Goal: Task Accomplishment & Management: Use online tool/utility

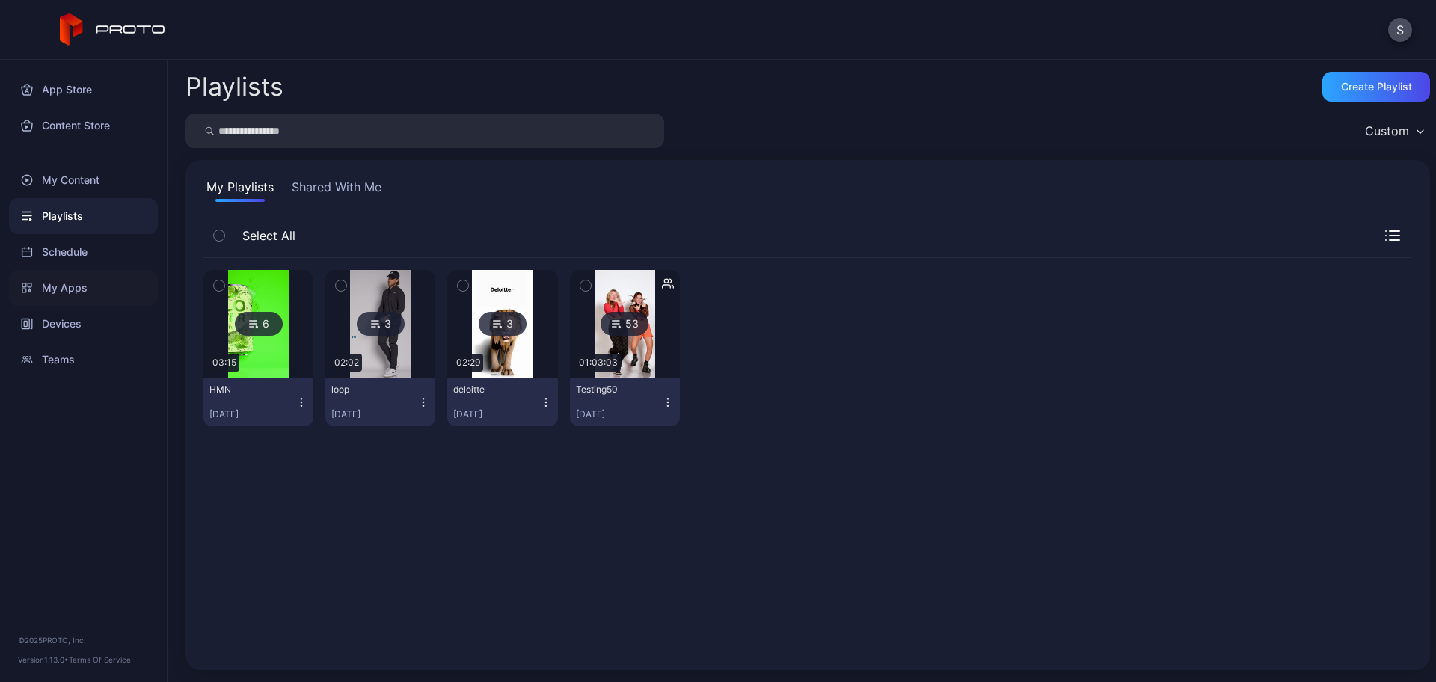
click at [76, 286] on div "My Apps" at bounding box center [83, 288] width 149 height 36
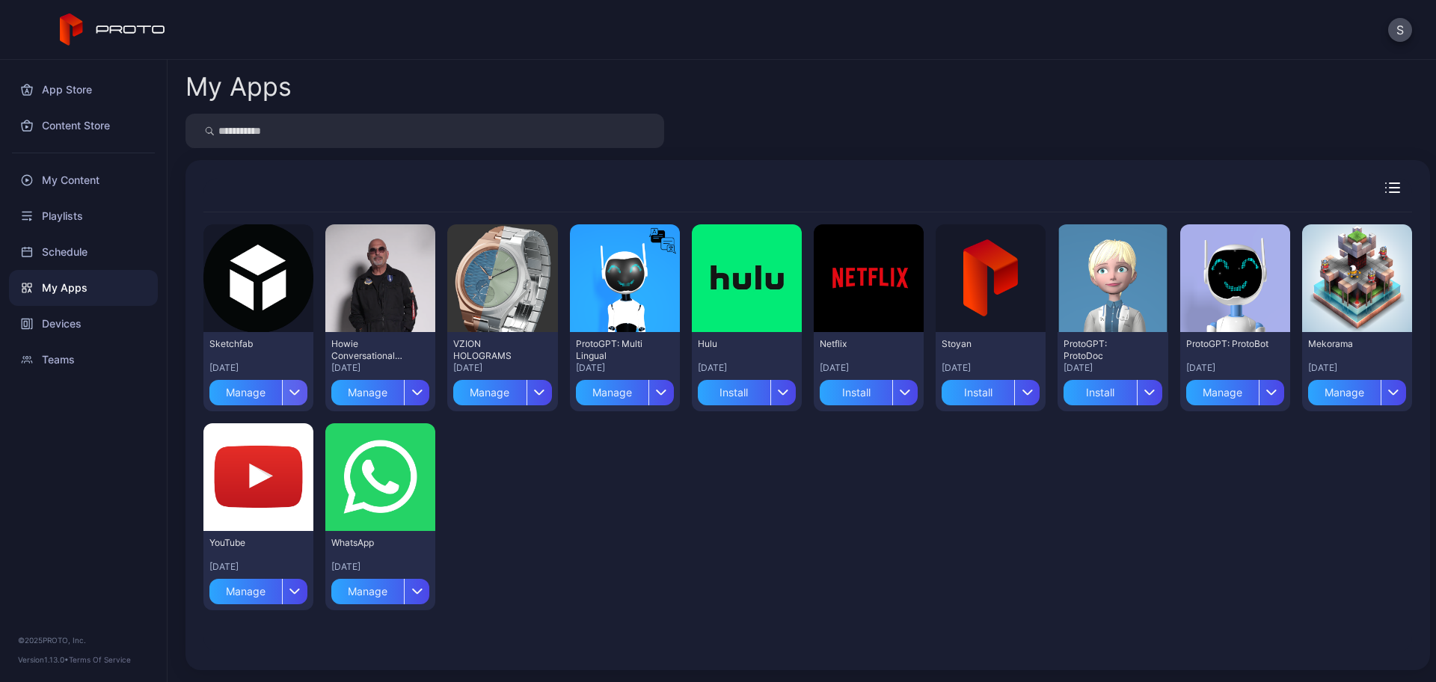
click at [296, 393] on icon "button" at bounding box center [294, 392] width 11 height 6
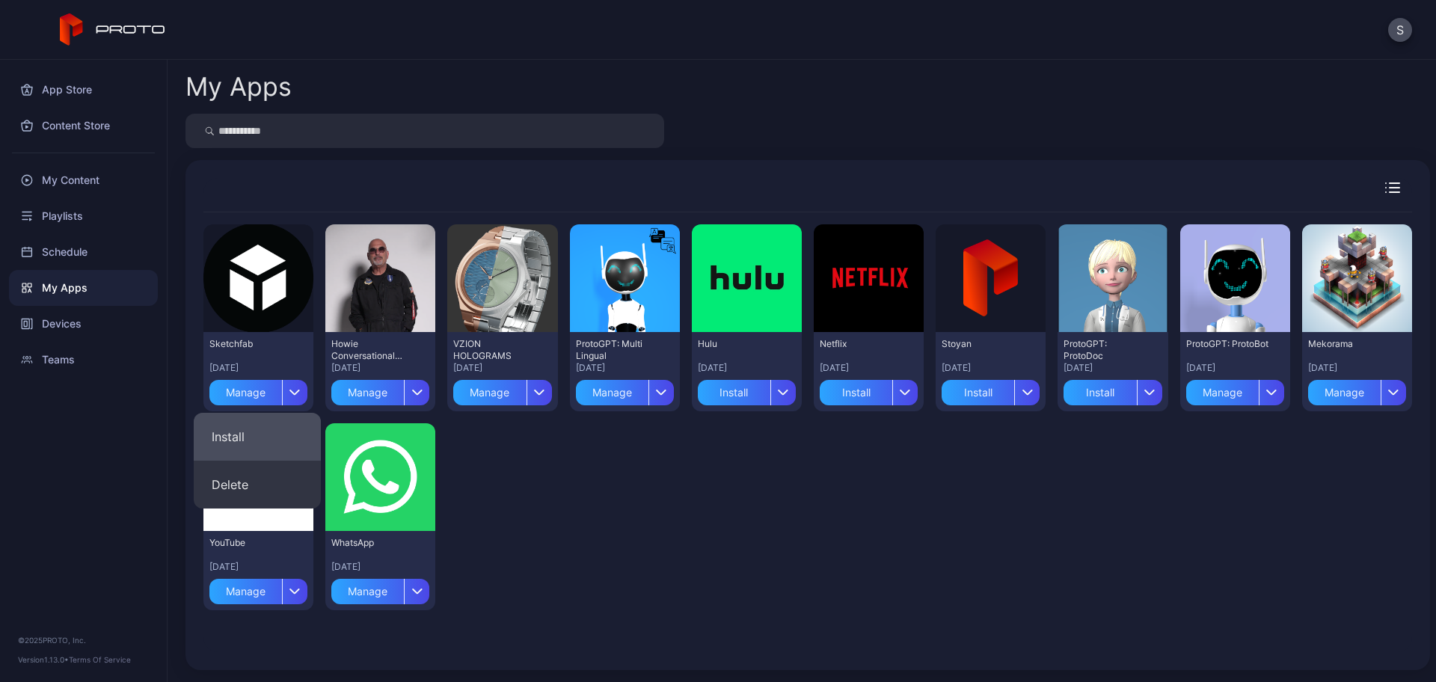
click at [283, 429] on button "Install" at bounding box center [257, 437] width 127 height 48
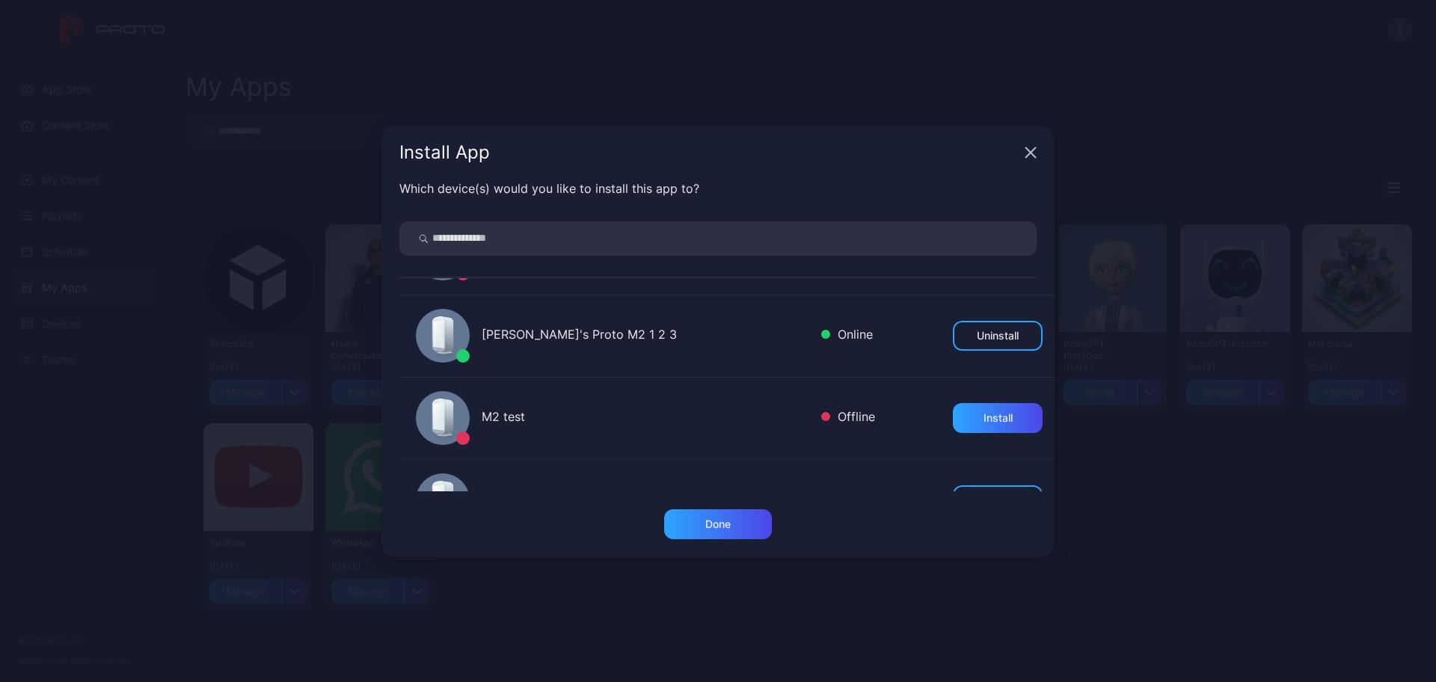
scroll to position [187, 0]
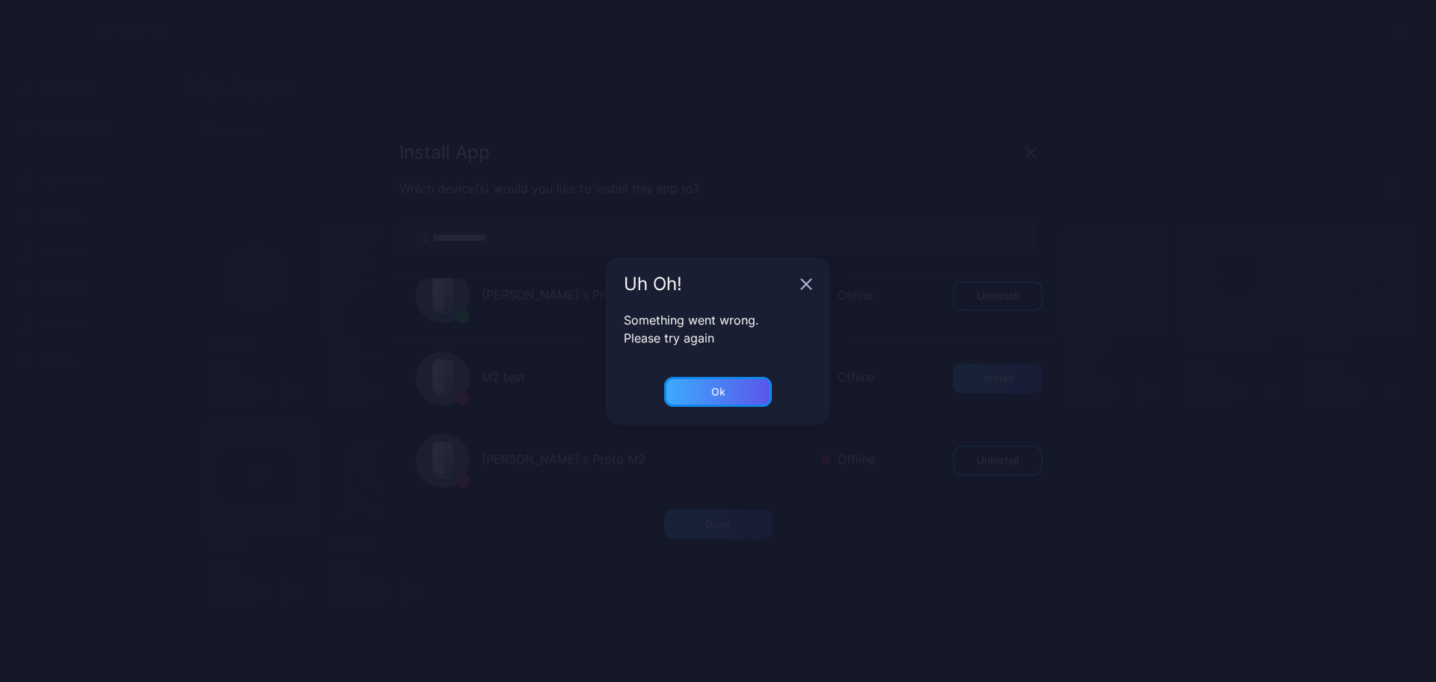
click at [738, 391] on div "Ok" at bounding box center [718, 392] width 108 height 30
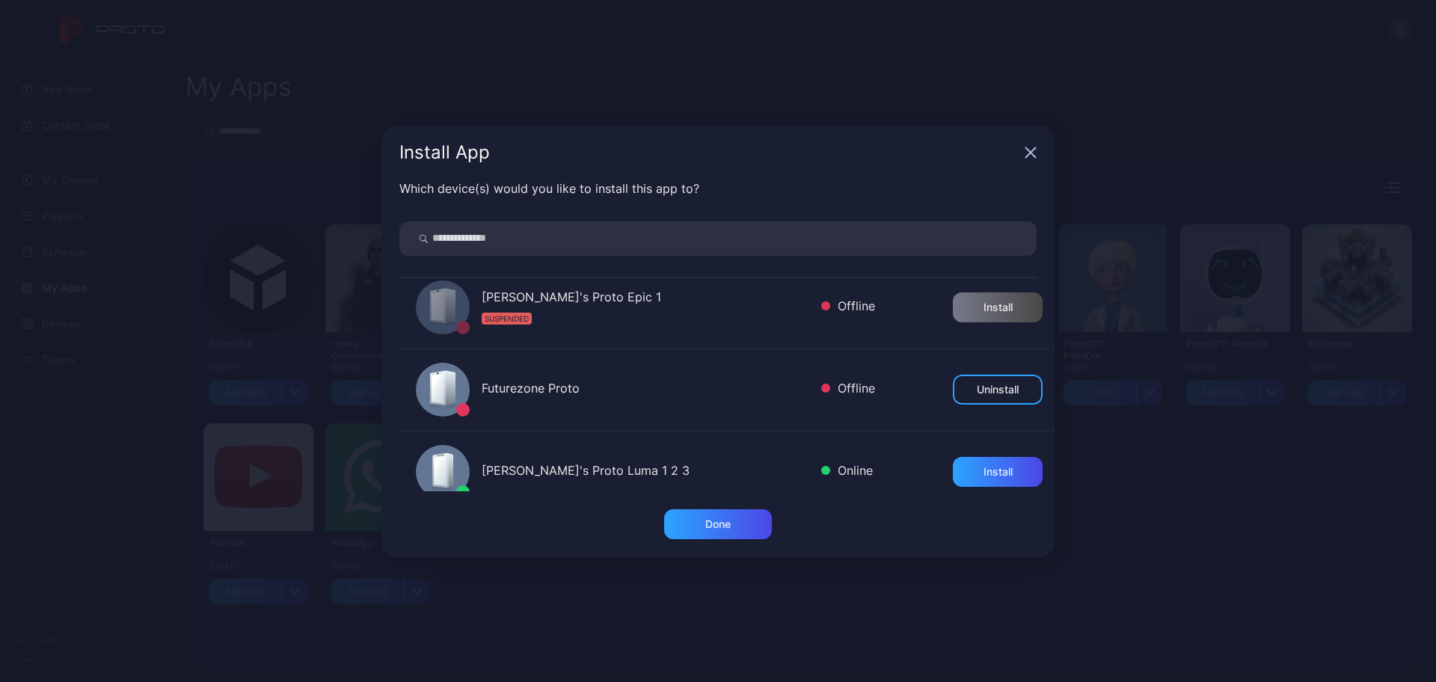
scroll to position [561, 0]
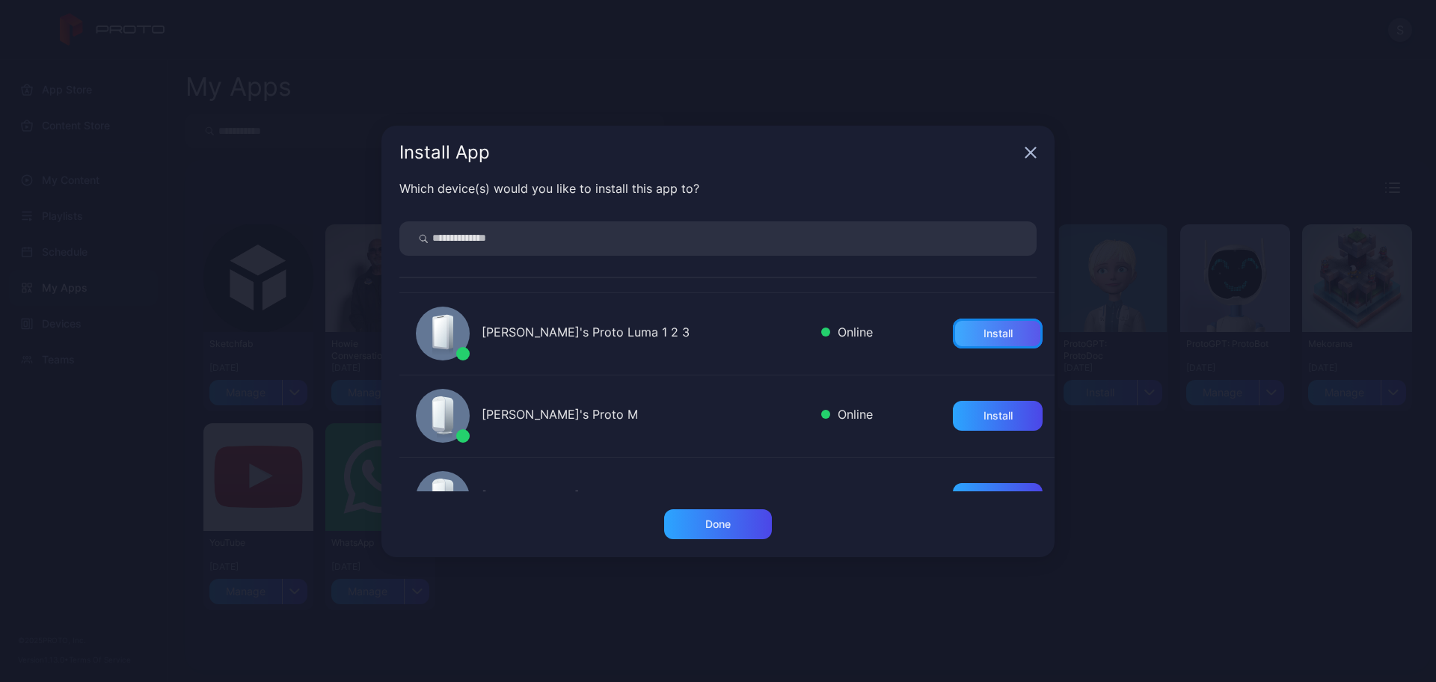
click at [984, 334] on div "Install" at bounding box center [998, 334] width 29 height 12
click at [975, 404] on div "Install" at bounding box center [998, 416] width 90 height 30
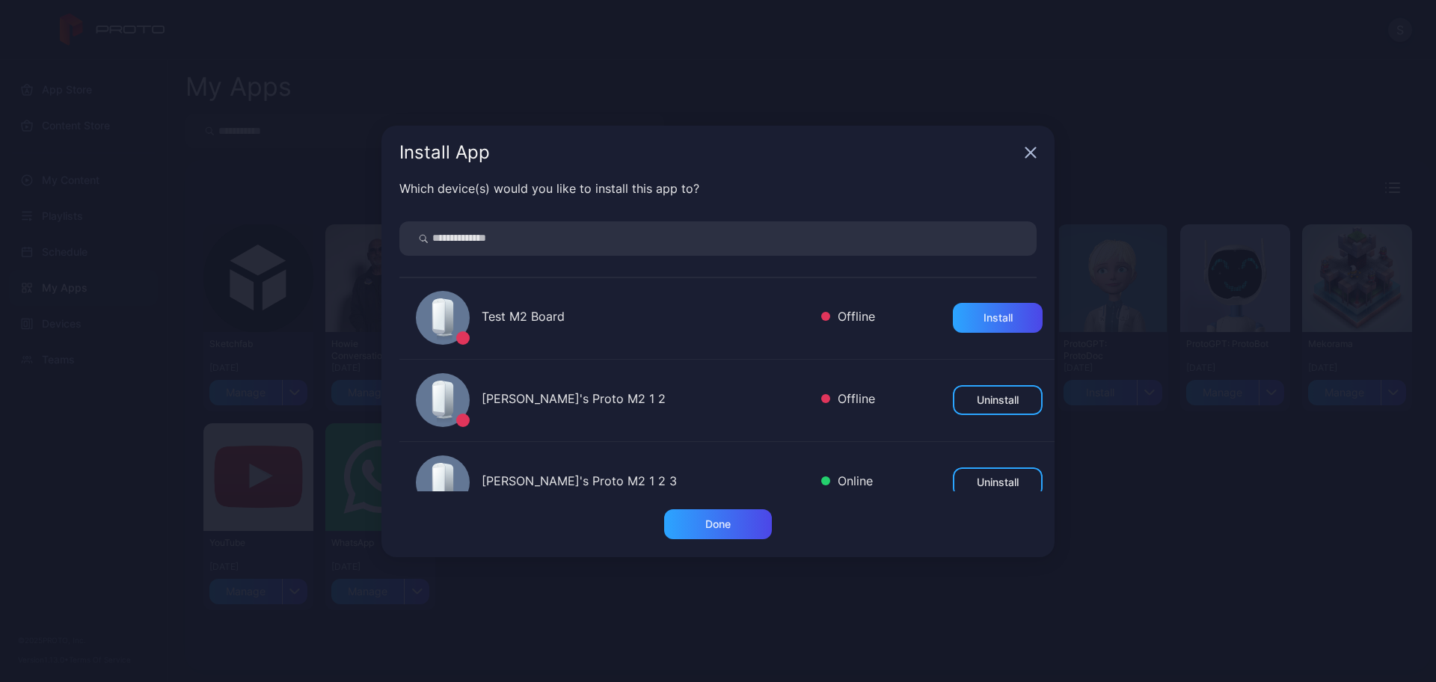
scroll to position [0, 0]
click at [724, 515] on div "Done" at bounding box center [718, 524] width 108 height 30
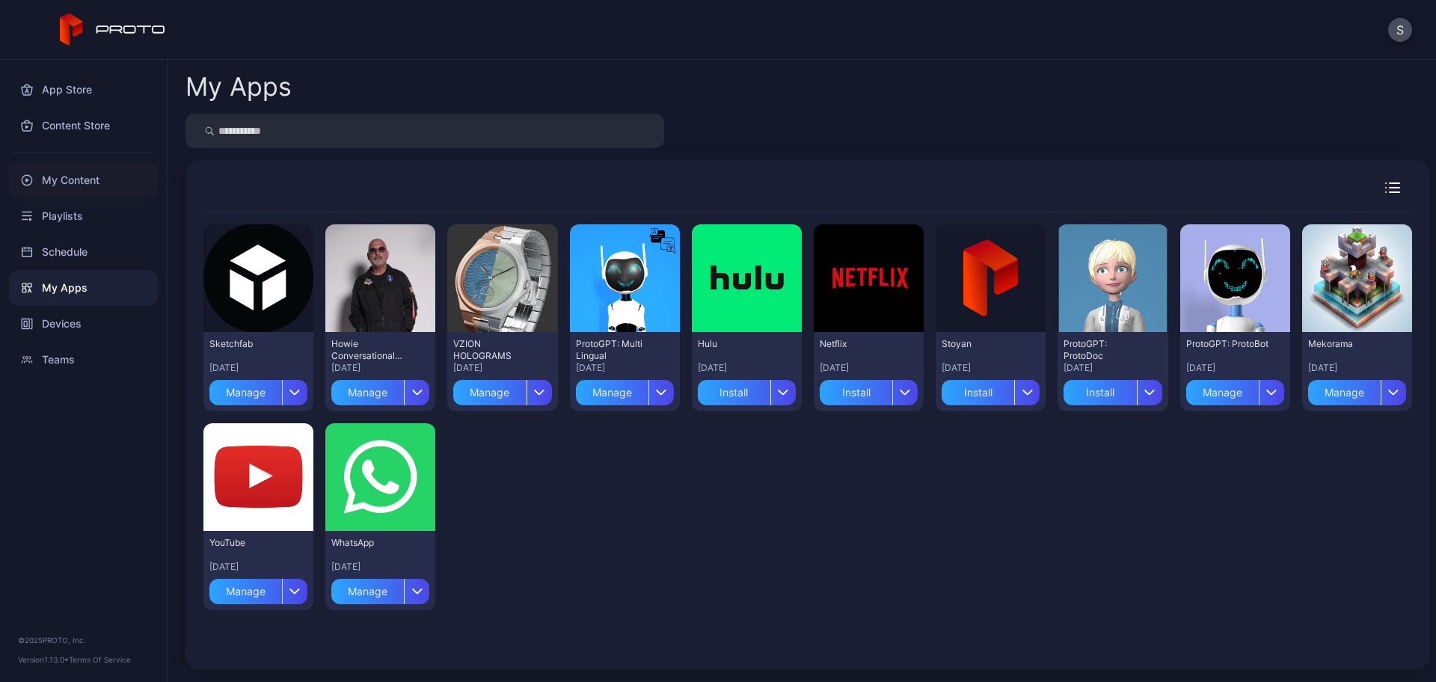
click at [91, 179] on div "My Content" at bounding box center [83, 180] width 149 height 36
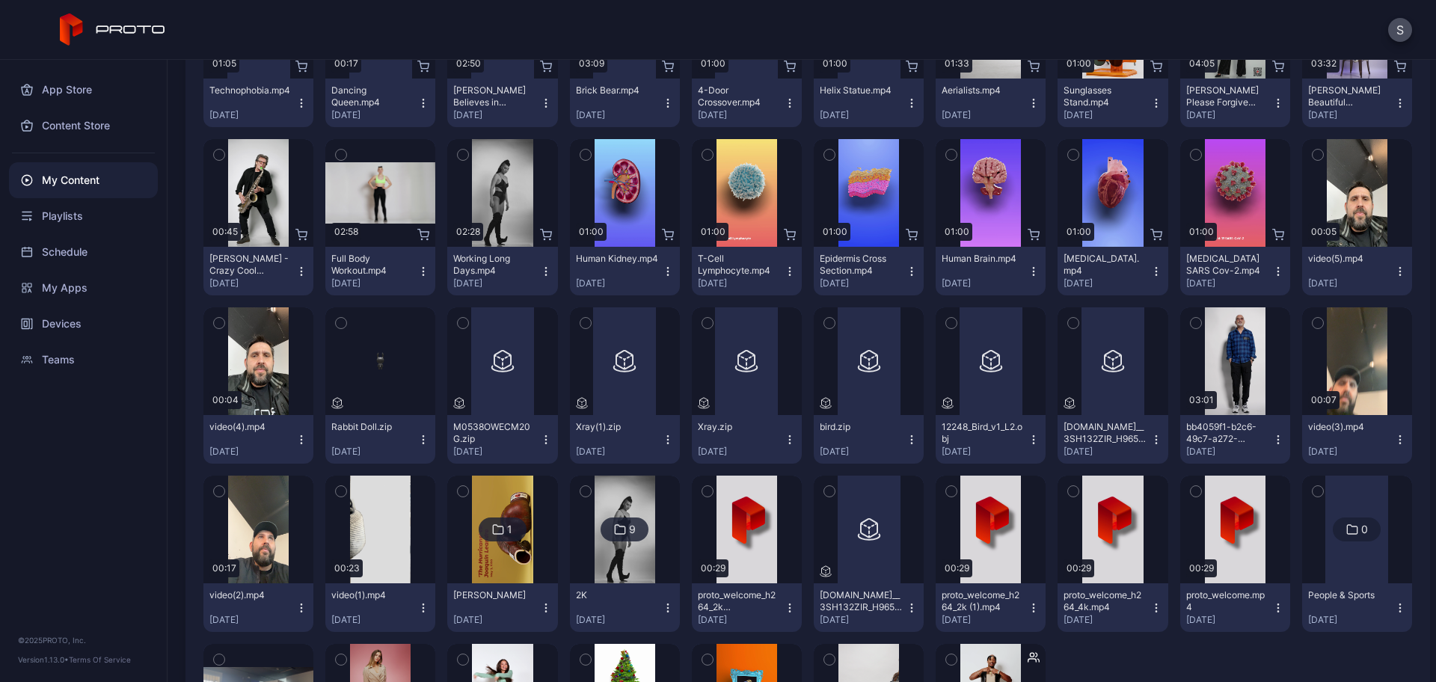
scroll to position [2244, 0]
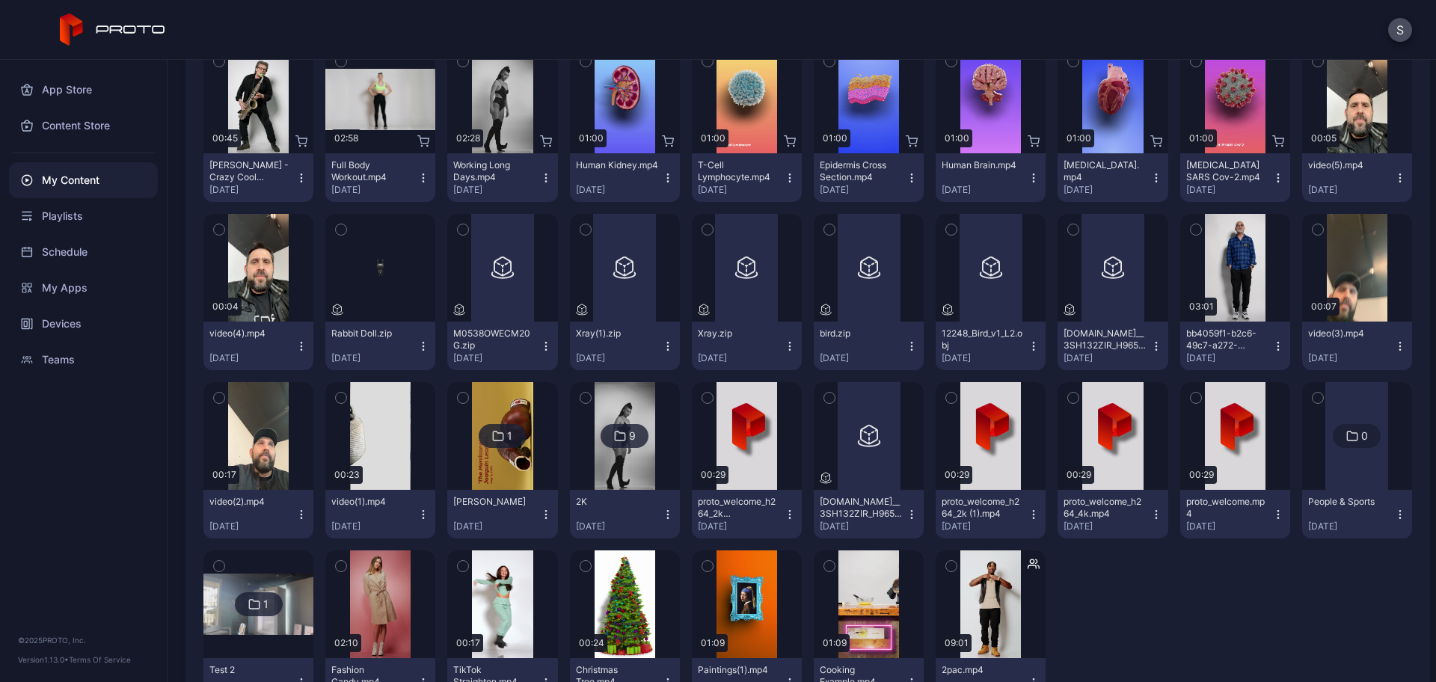
click at [832, 218] on button "button" at bounding box center [829, 229] width 31 height 31
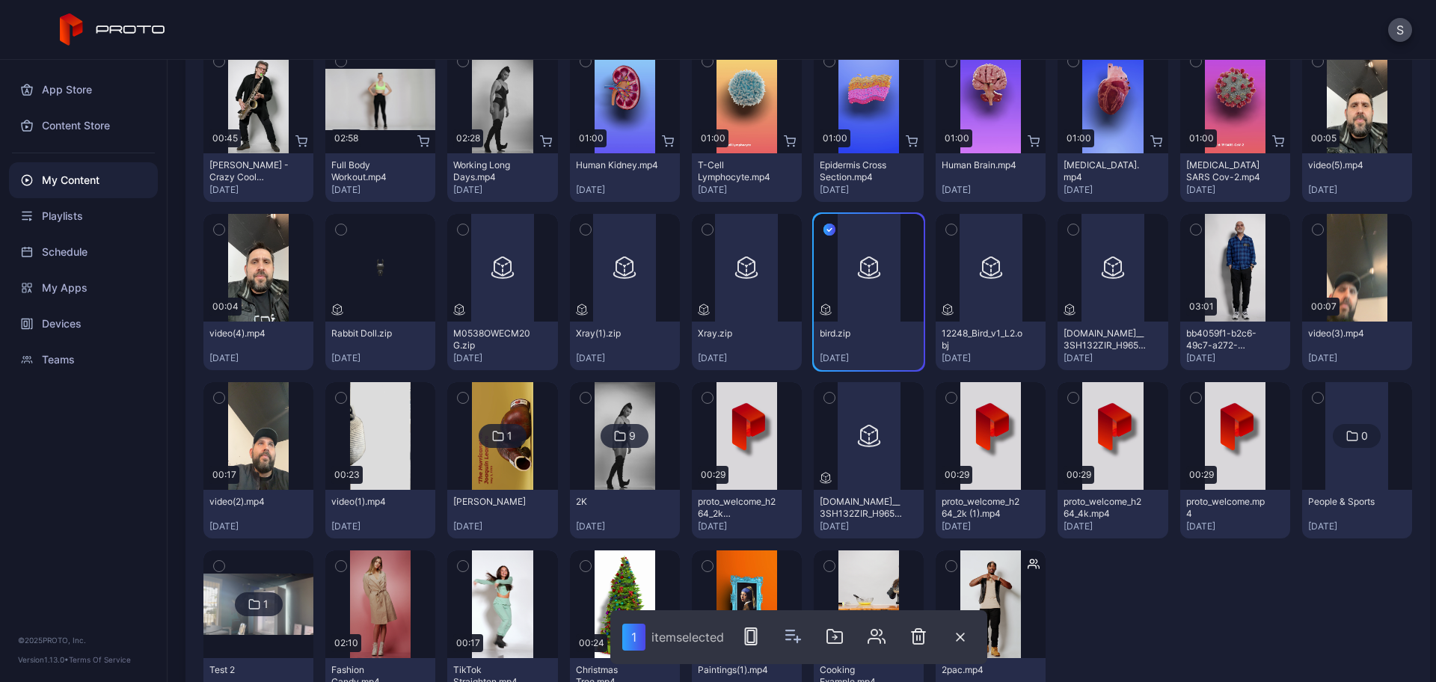
click at [767, 640] on div at bounding box center [834, 637] width 209 height 54
click at [752, 633] on icon "button" at bounding box center [751, 637] width 18 height 18
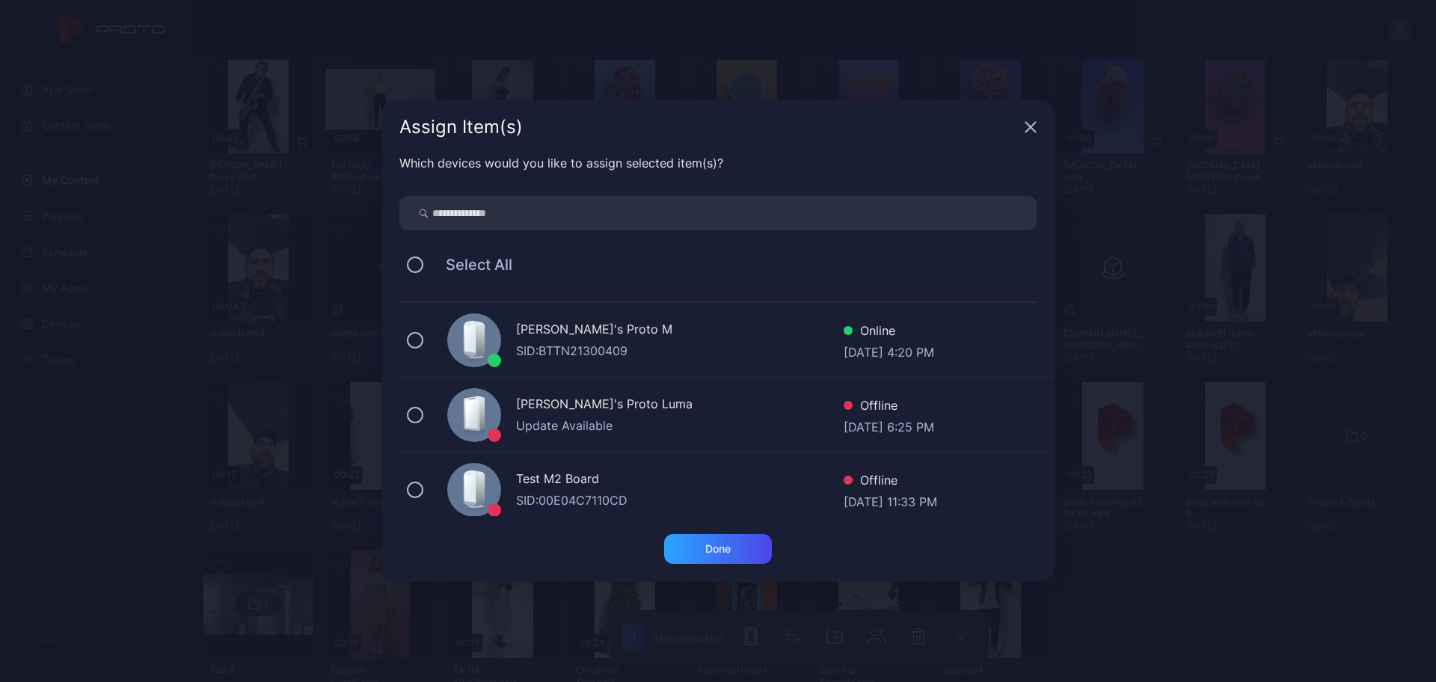
click at [435, 340] on div "Stoyan's Proto M SID: BTTN21300409 Online Aug 29, 2025 at 4:20 PM" at bounding box center [726, 340] width 655 height 75
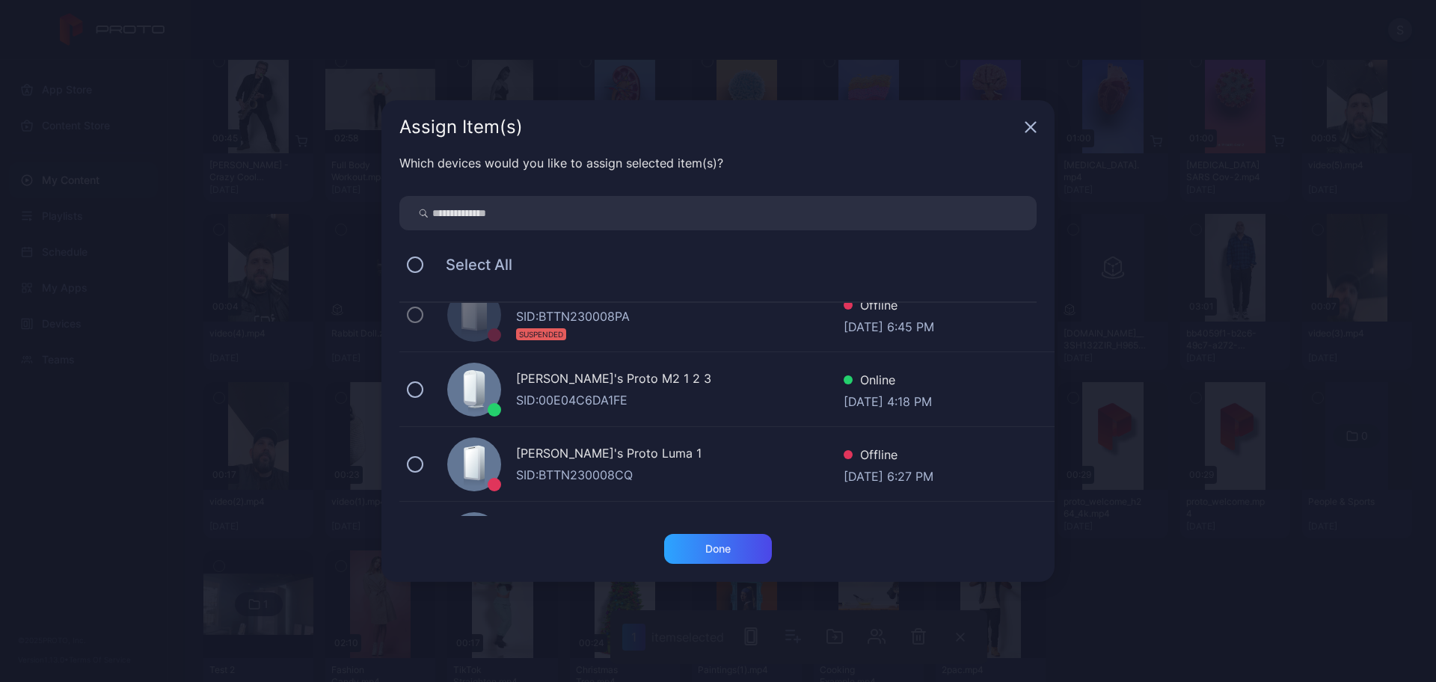
scroll to position [280, 0]
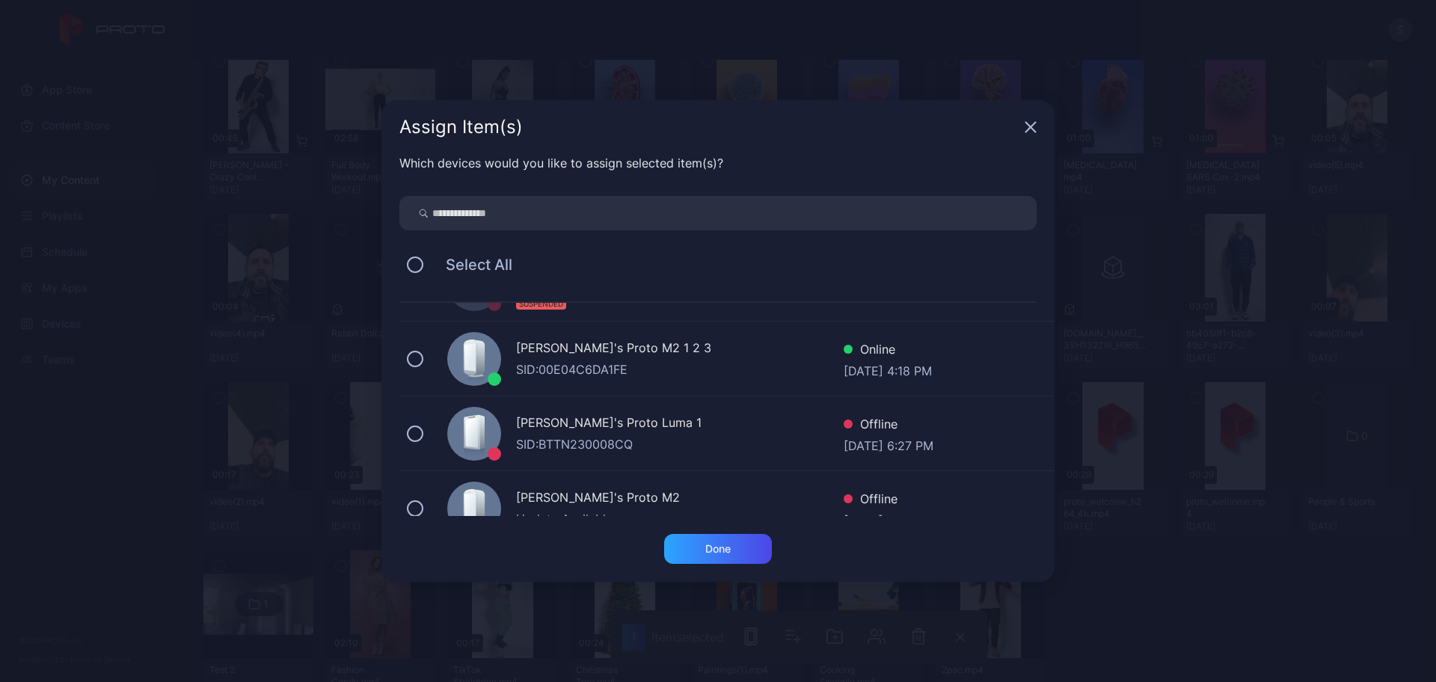
click at [585, 361] on div "SID: 00E04C6DA1FE" at bounding box center [680, 370] width 328 height 18
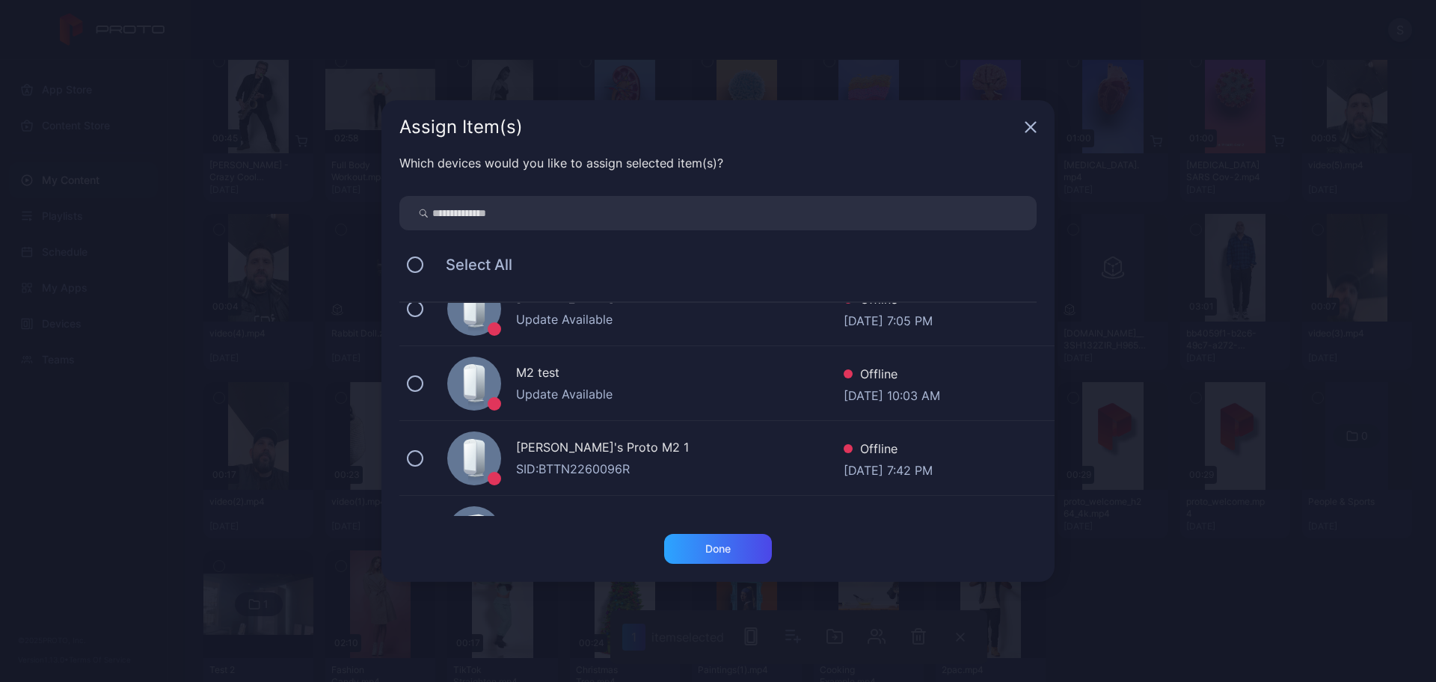
scroll to position [748, 0]
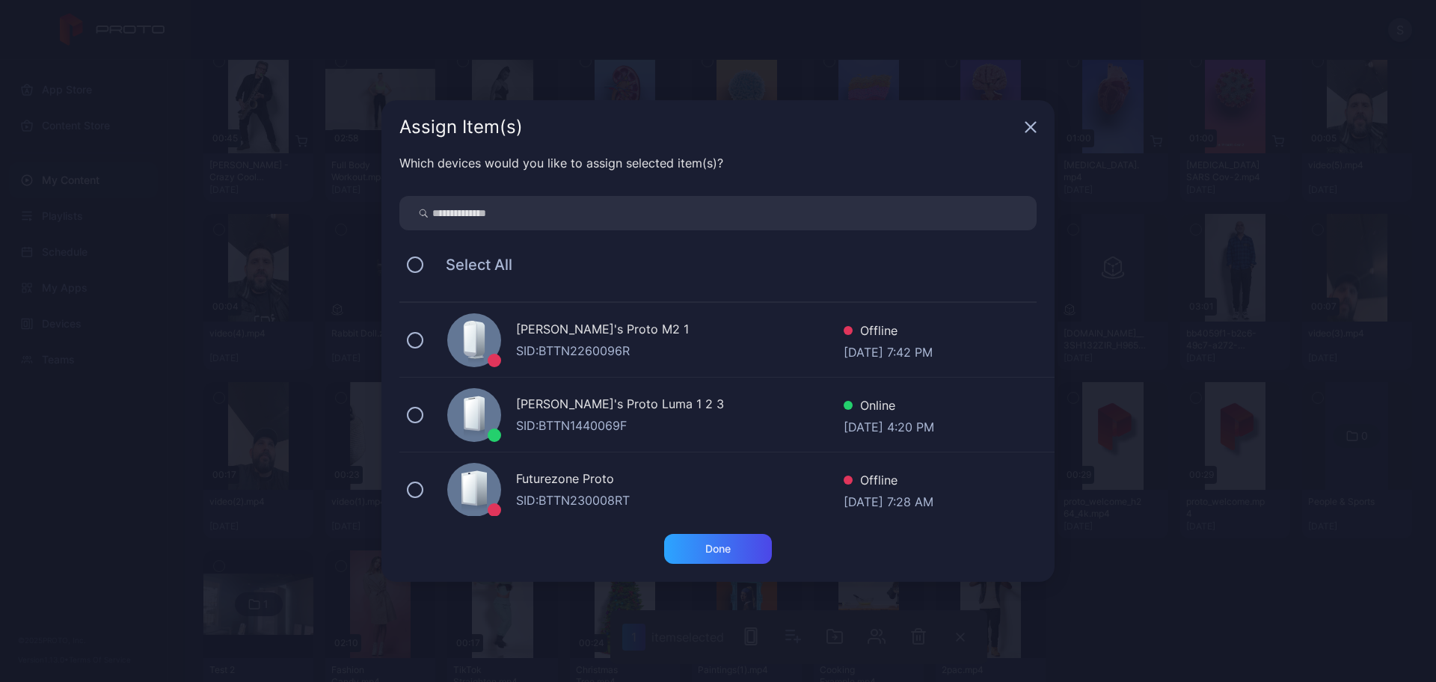
click at [568, 407] on div "[PERSON_NAME]'s Proto Luma 1 2 3" at bounding box center [680, 406] width 328 height 22
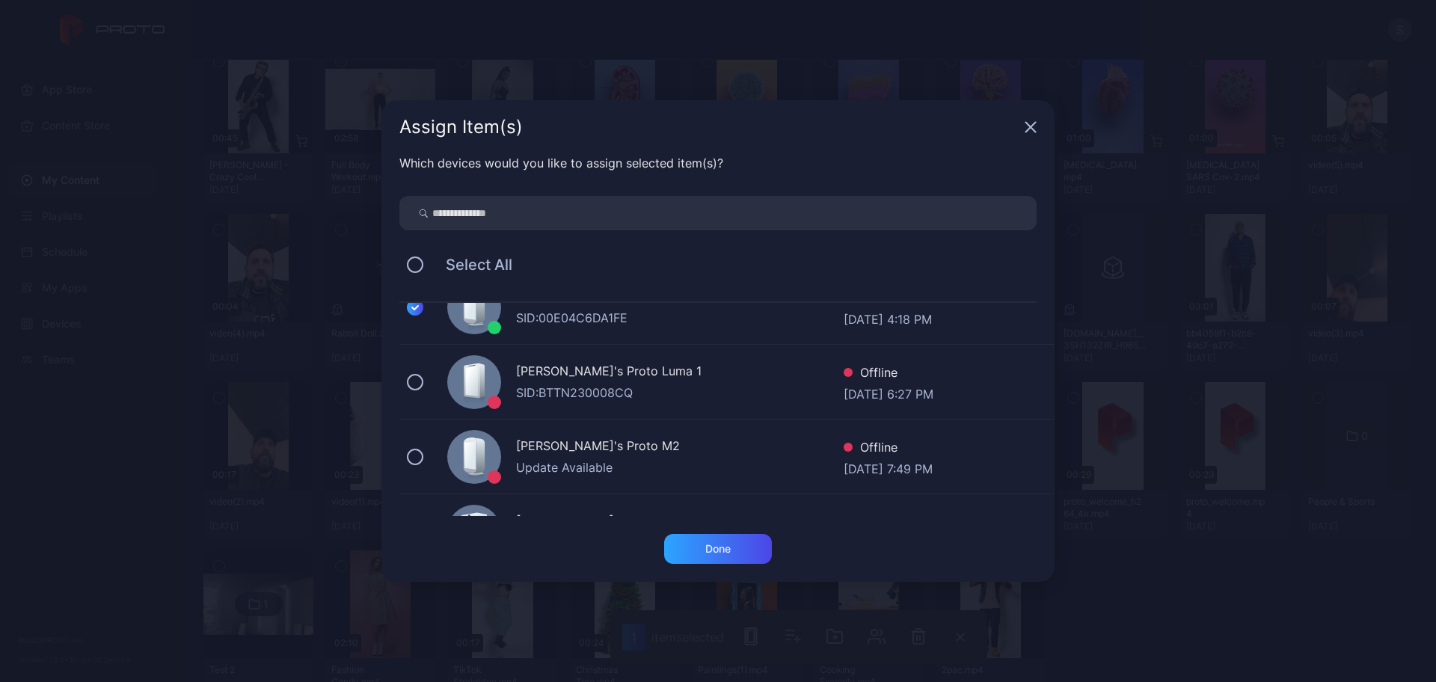
scroll to position [280, 0]
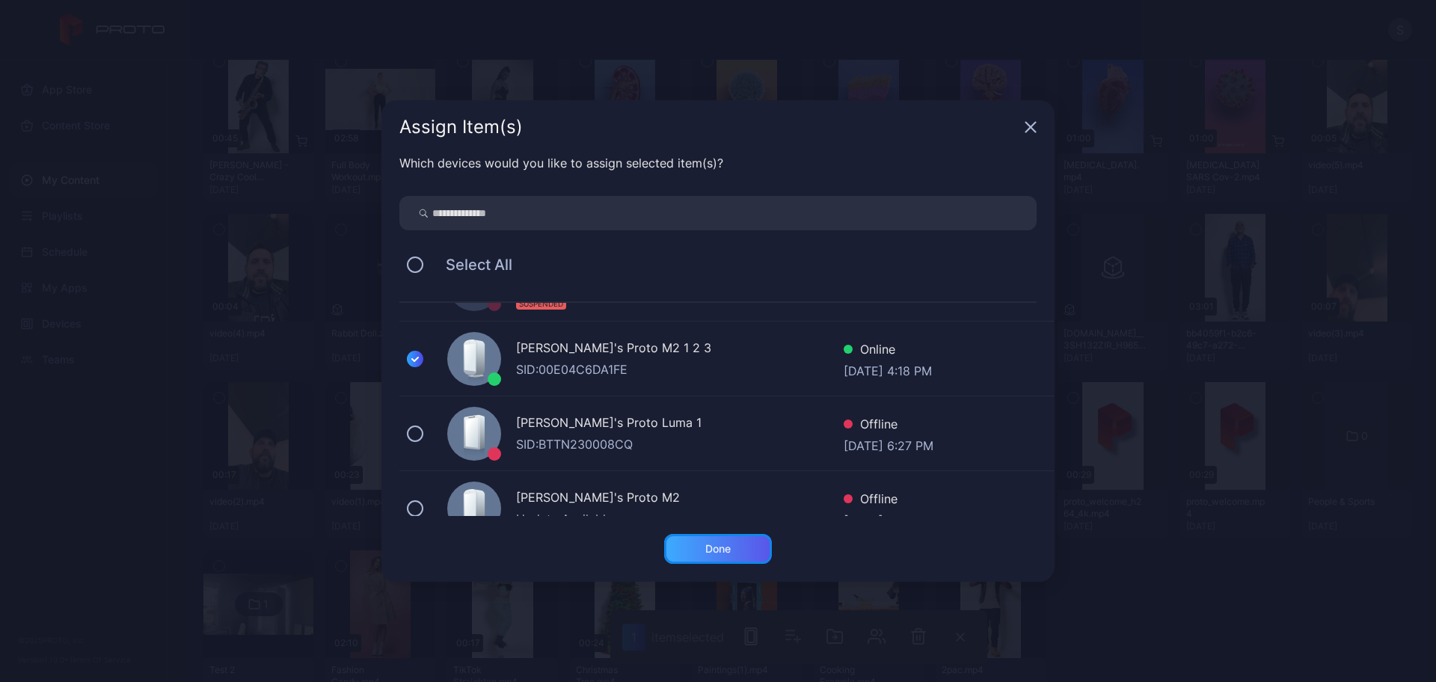
click at [710, 534] on div "Done" at bounding box center [718, 549] width 108 height 30
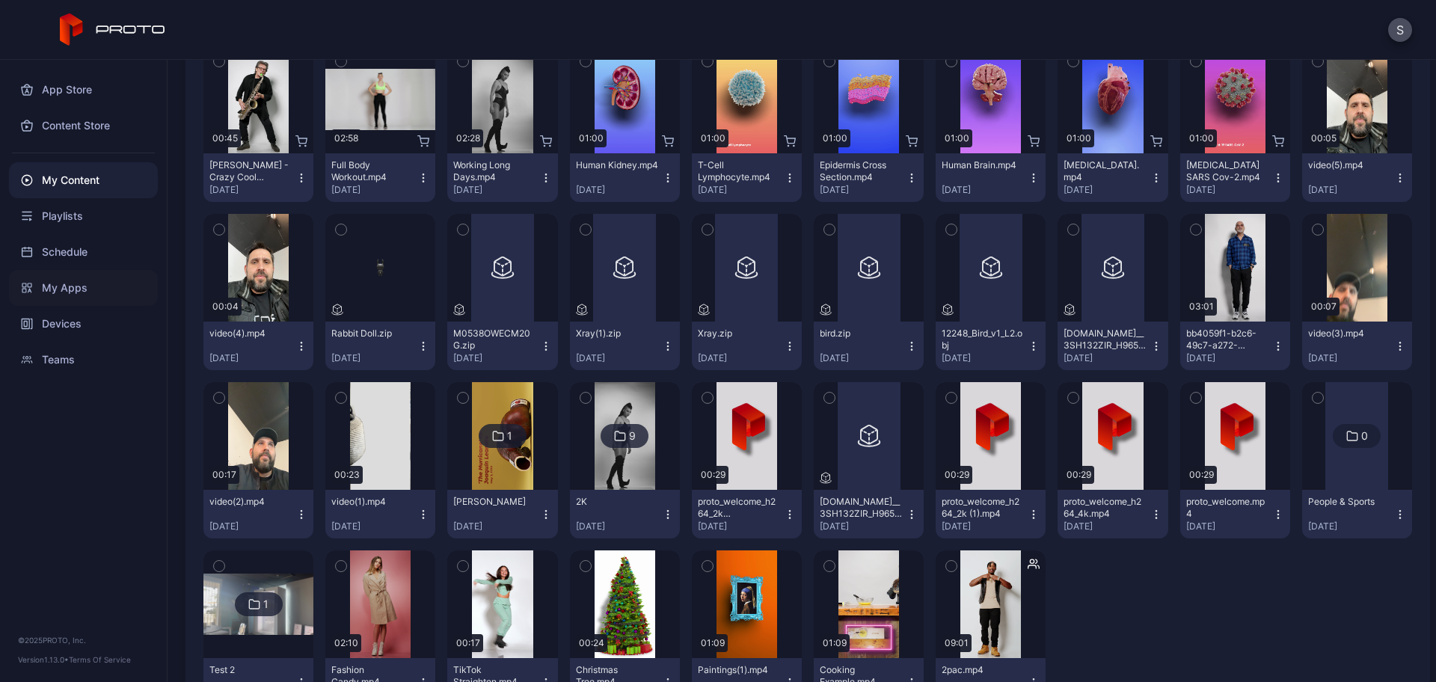
click at [67, 285] on div "My Apps" at bounding box center [83, 288] width 149 height 36
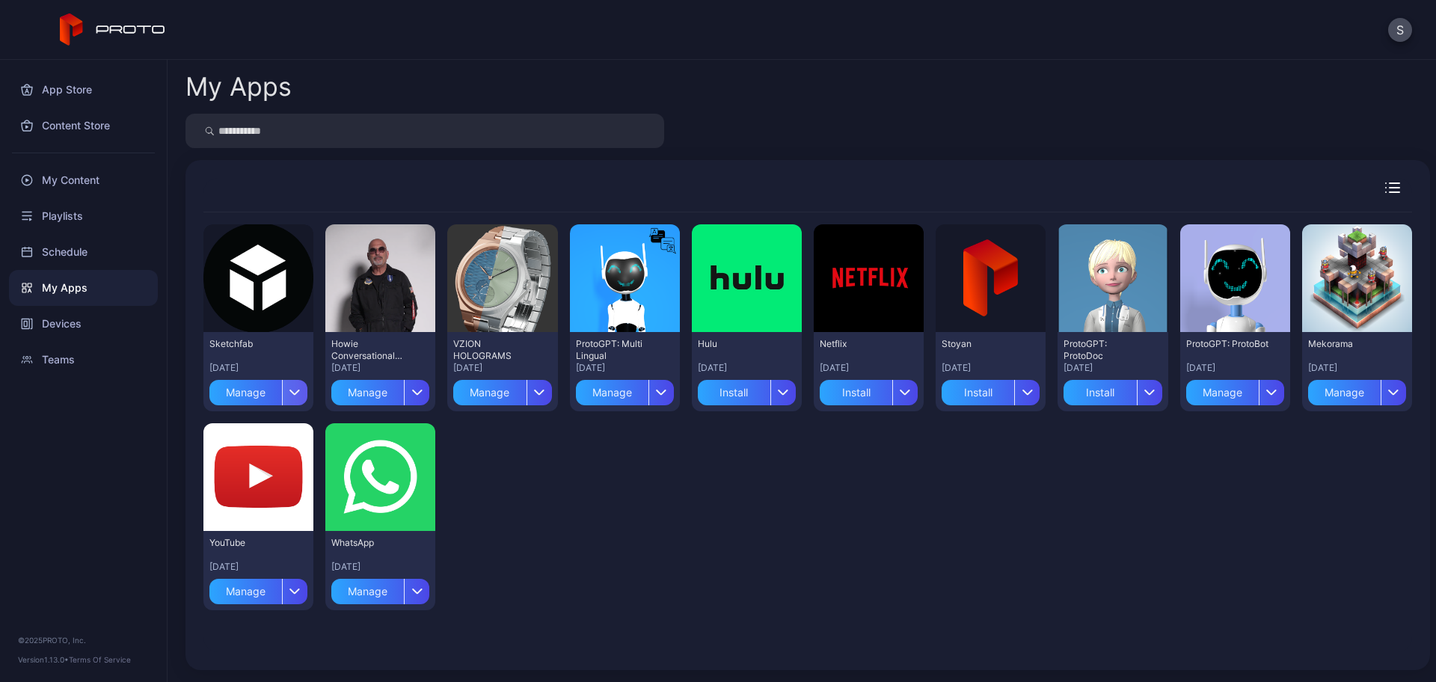
click at [295, 389] on icon "button" at bounding box center [294, 392] width 11 height 6
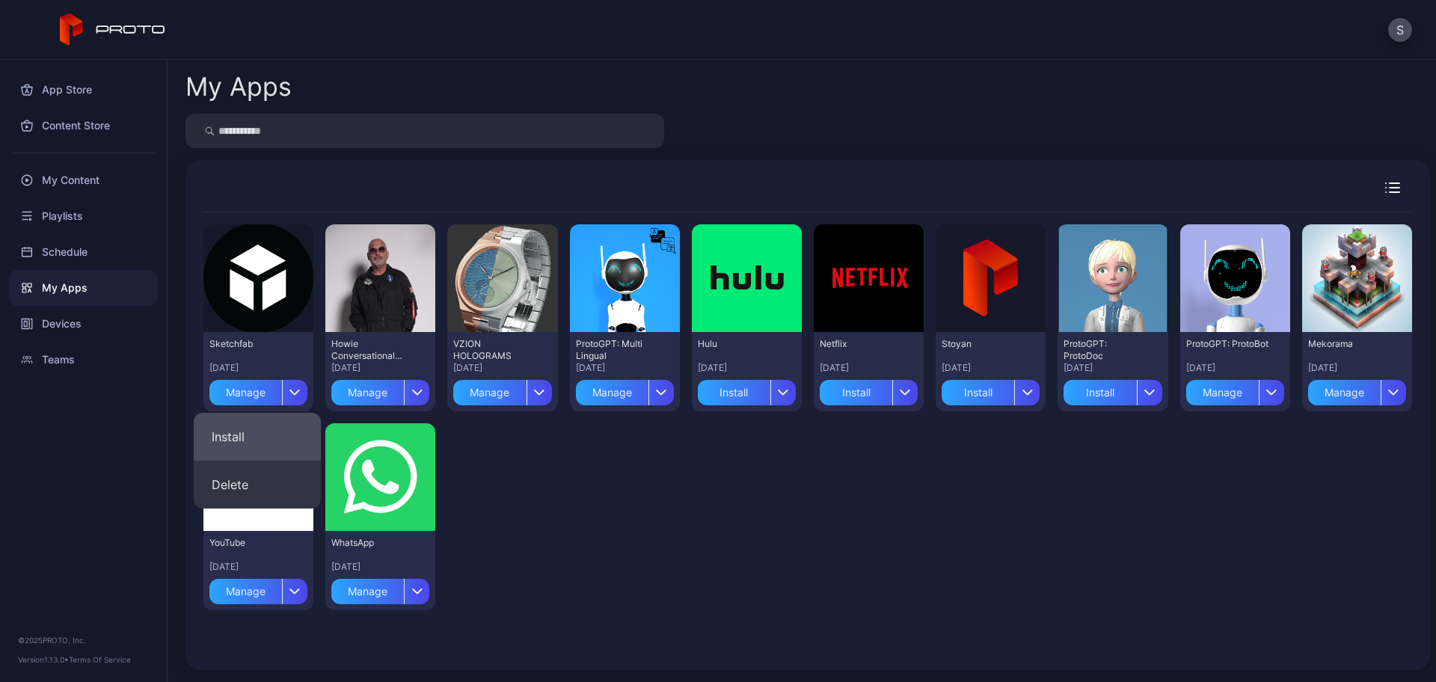
click at [261, 429] on button "Install" at bounding box center [257, 437] width 127 height 48
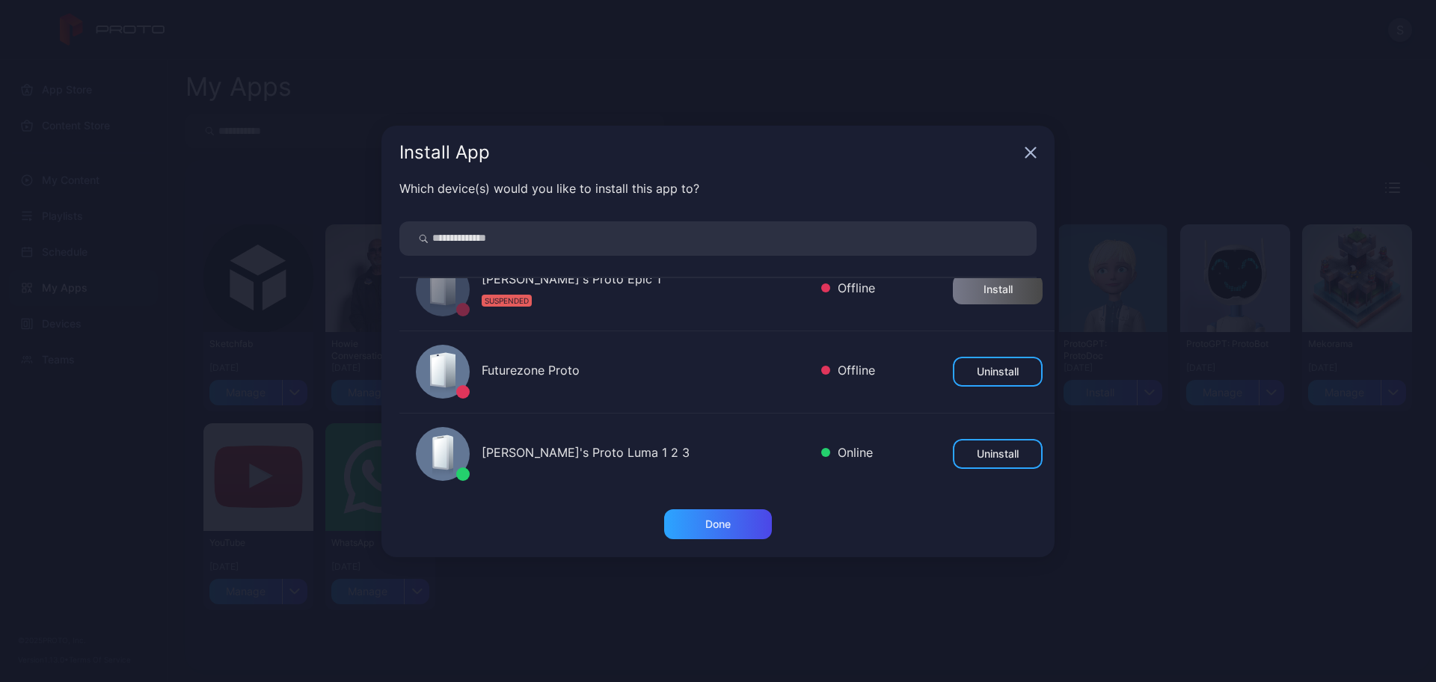
scroll to position [467, 0]
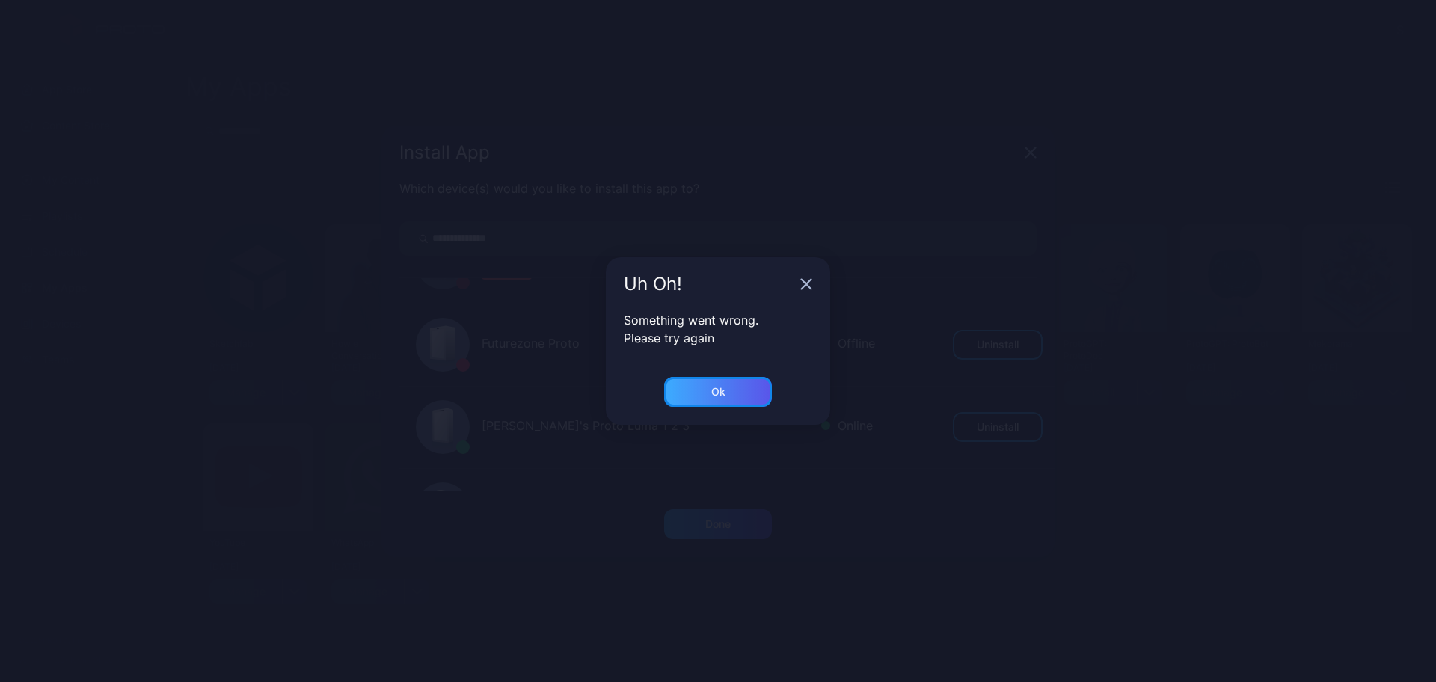
click at [687, 393] on div "Ok" at bounding box center [718, 392] width 108 height 30
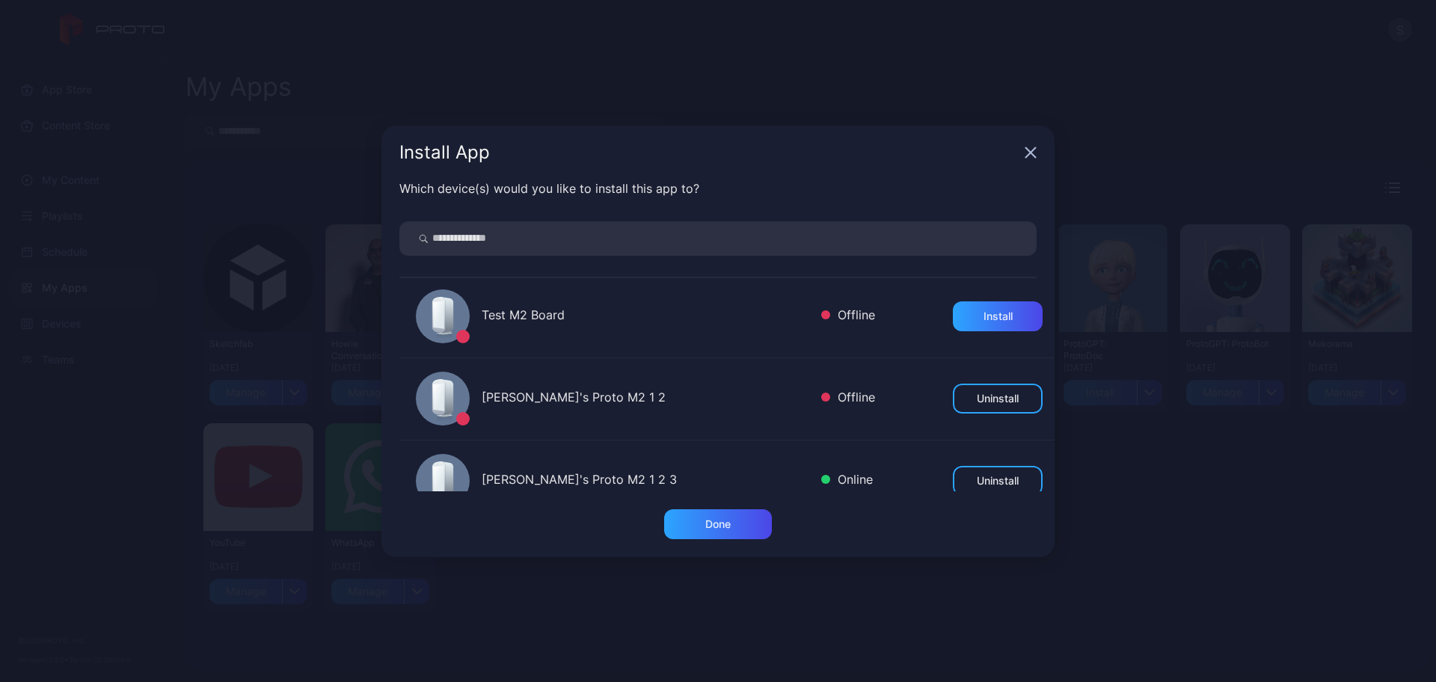
scroll to position [0, 0]
click at [1028, 145] on div "Install App" at bounding box center [717, 153] width 673 height 54
click at [1029, 147] on icon "button" at bounding box center [1031, 153] width 12 height 12
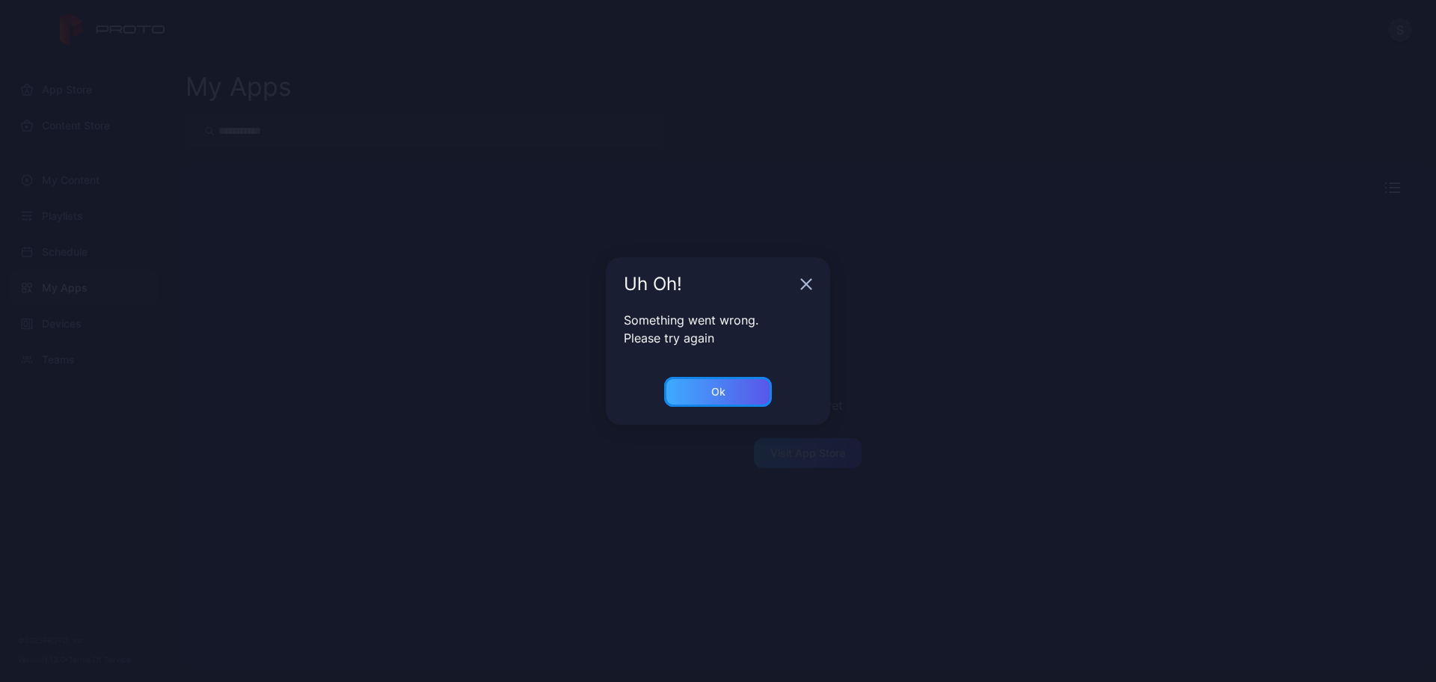
click at [726, 391] on div "Ok" at bounding box center [718, 392] width 108 height 30
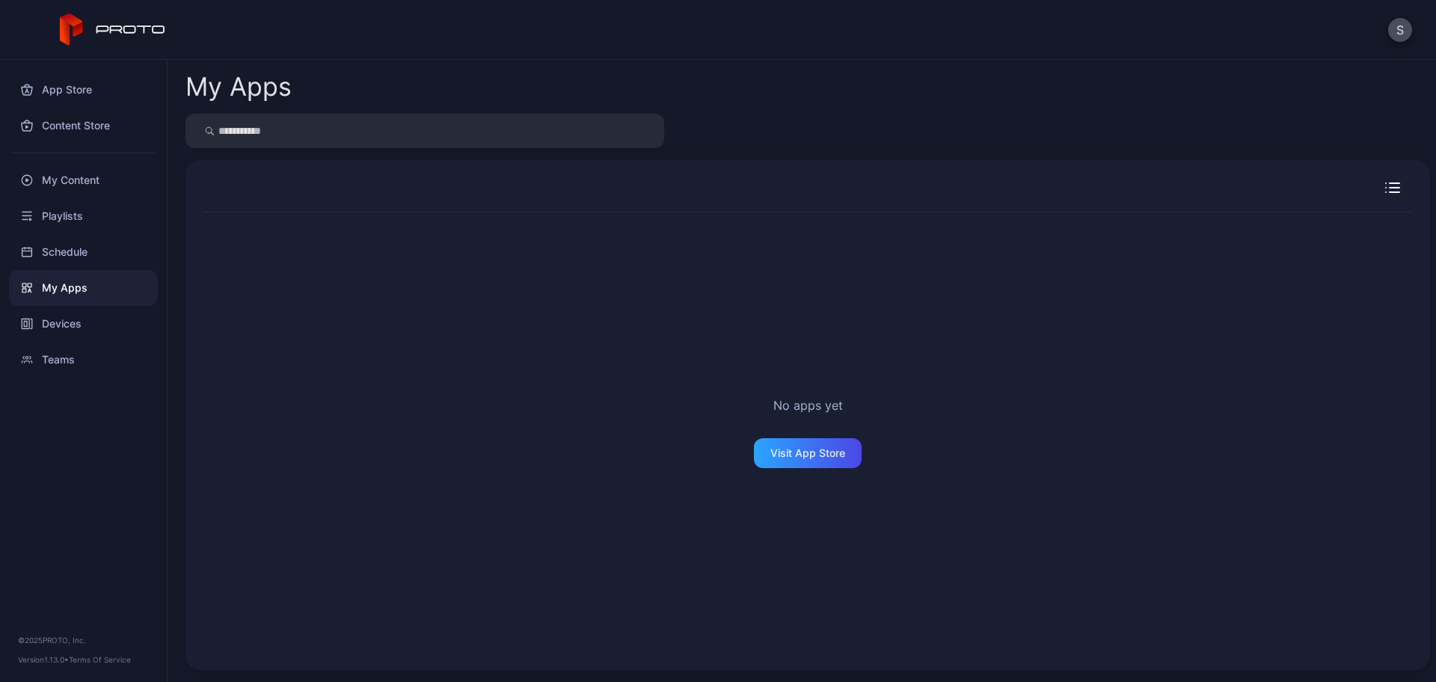
click at [67, 283] on div "My Apps" at bounding box center [83, 288] width 149 height 36
click at [69, 321] on div "Devices" at bounding box center [83, 324] width 149 height 36
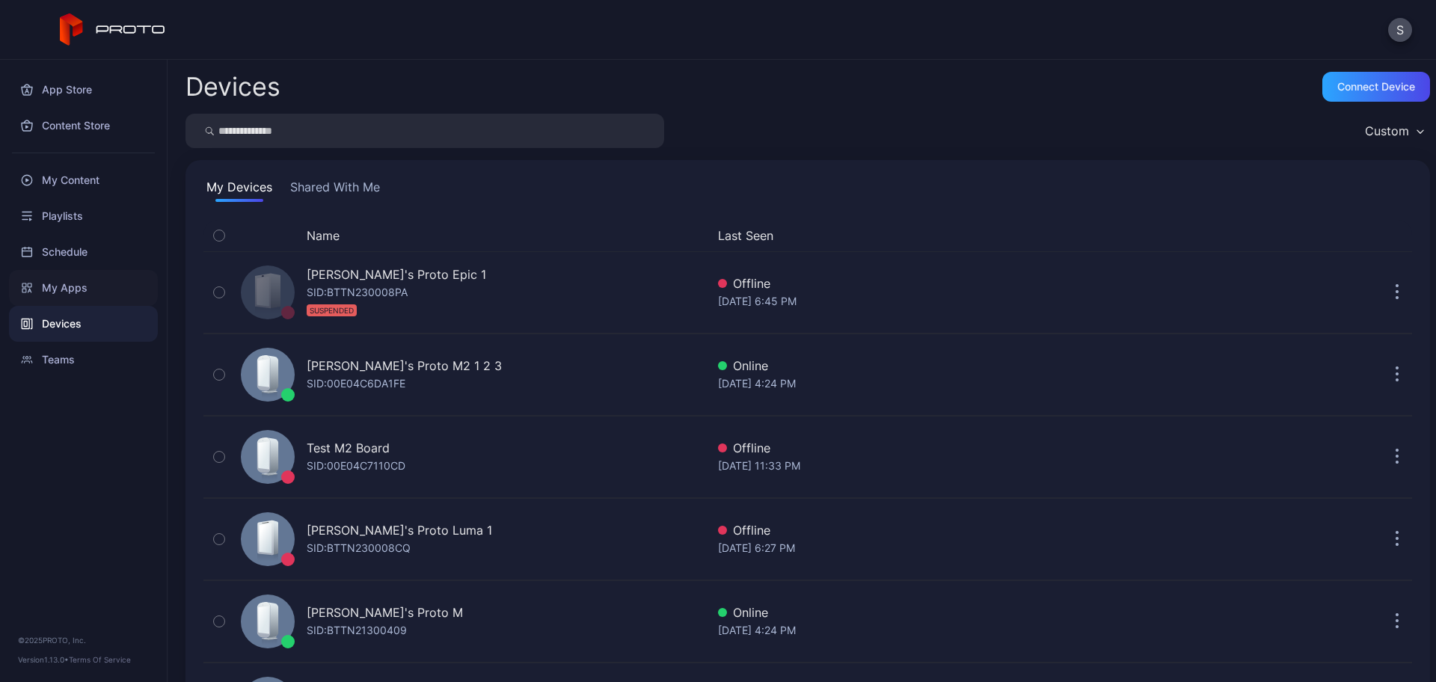
click at [73, 289] on div "My Apps" at bounding box center [83, 288] width 149 height 36
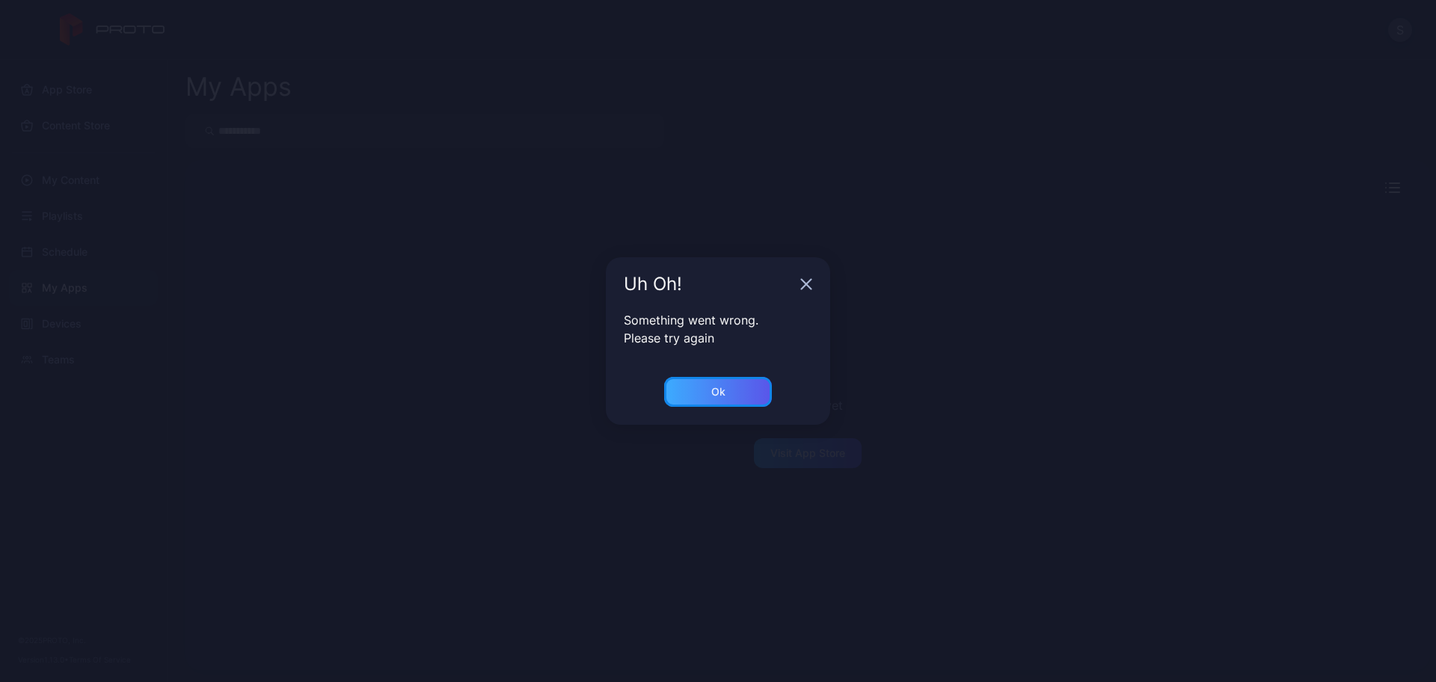
click at [713, 395] on div "Ok" at bounding box center [718, 392] width 14 height 12
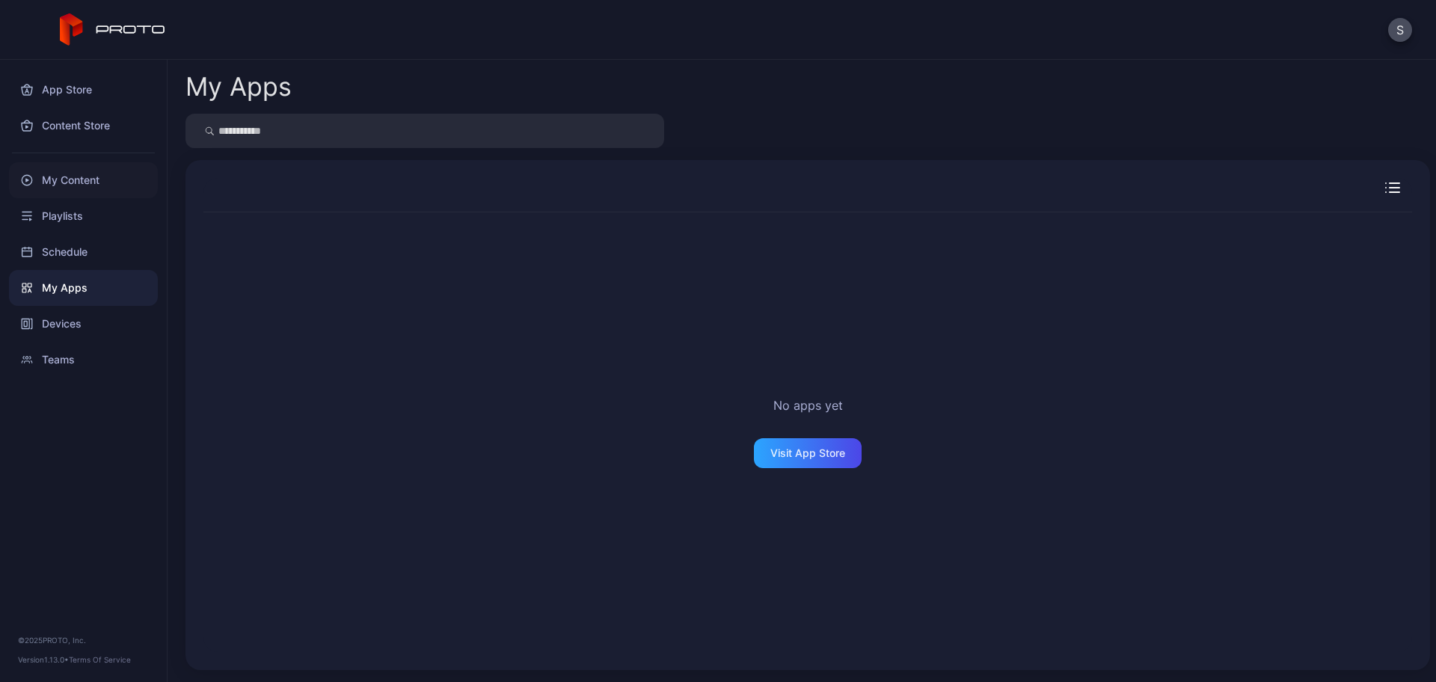
click at [93, 180] on div "My Content" at bounding box center [83, 180] width 149 height 36
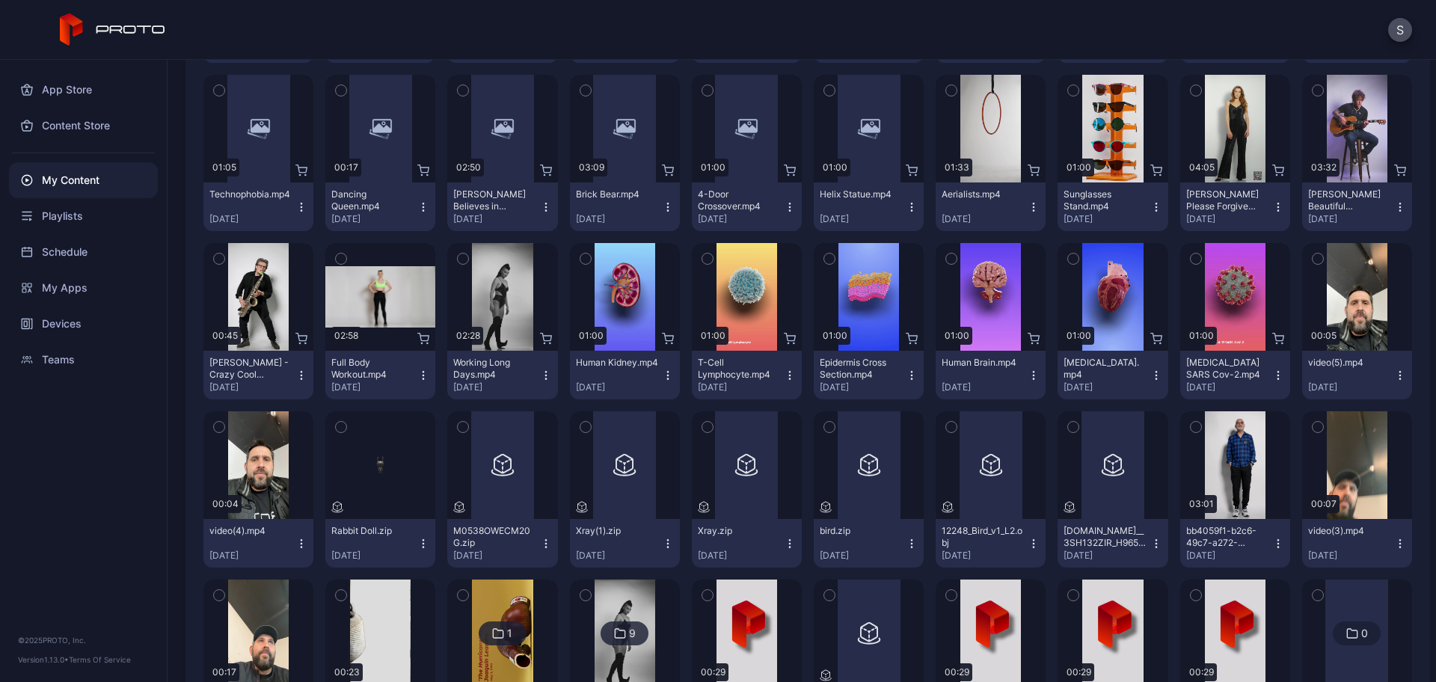
scroll to position [2055, 0]
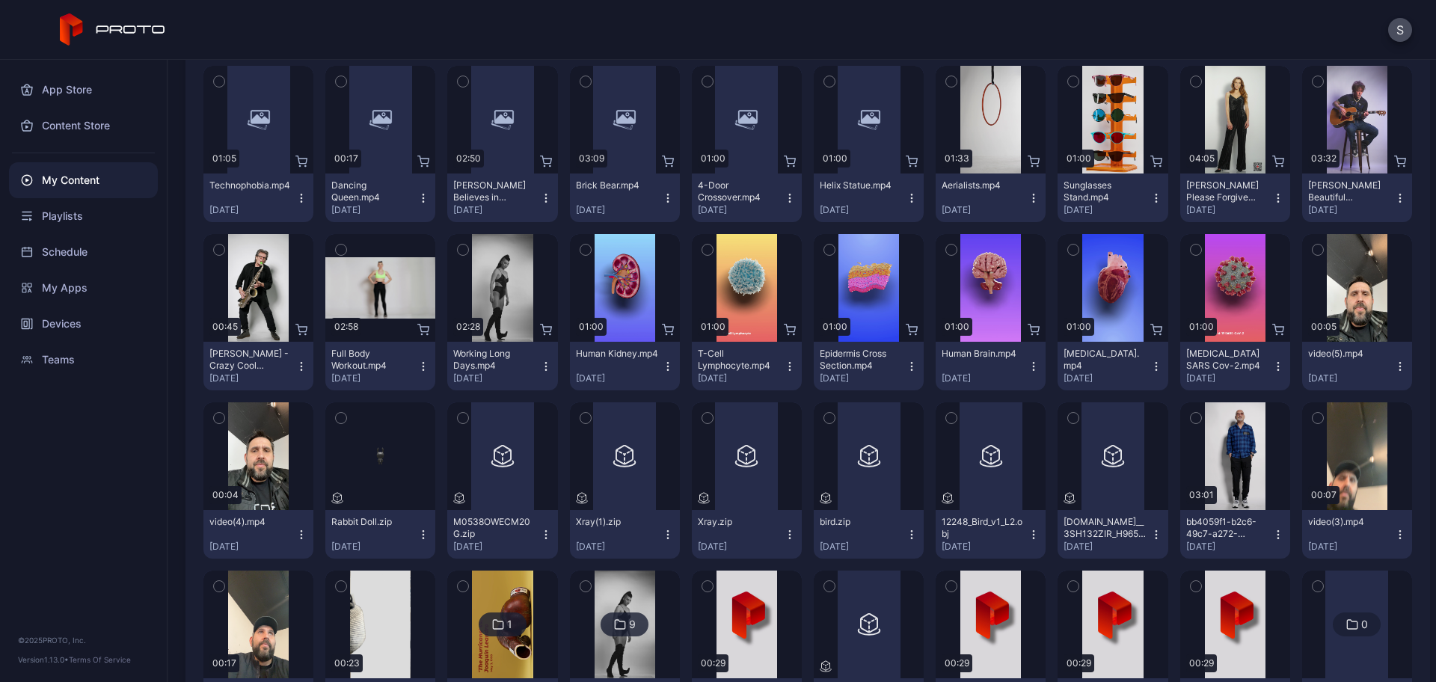
click at [824, 422] on icon "button" at bounding box center [829, 418] width 10 height 16
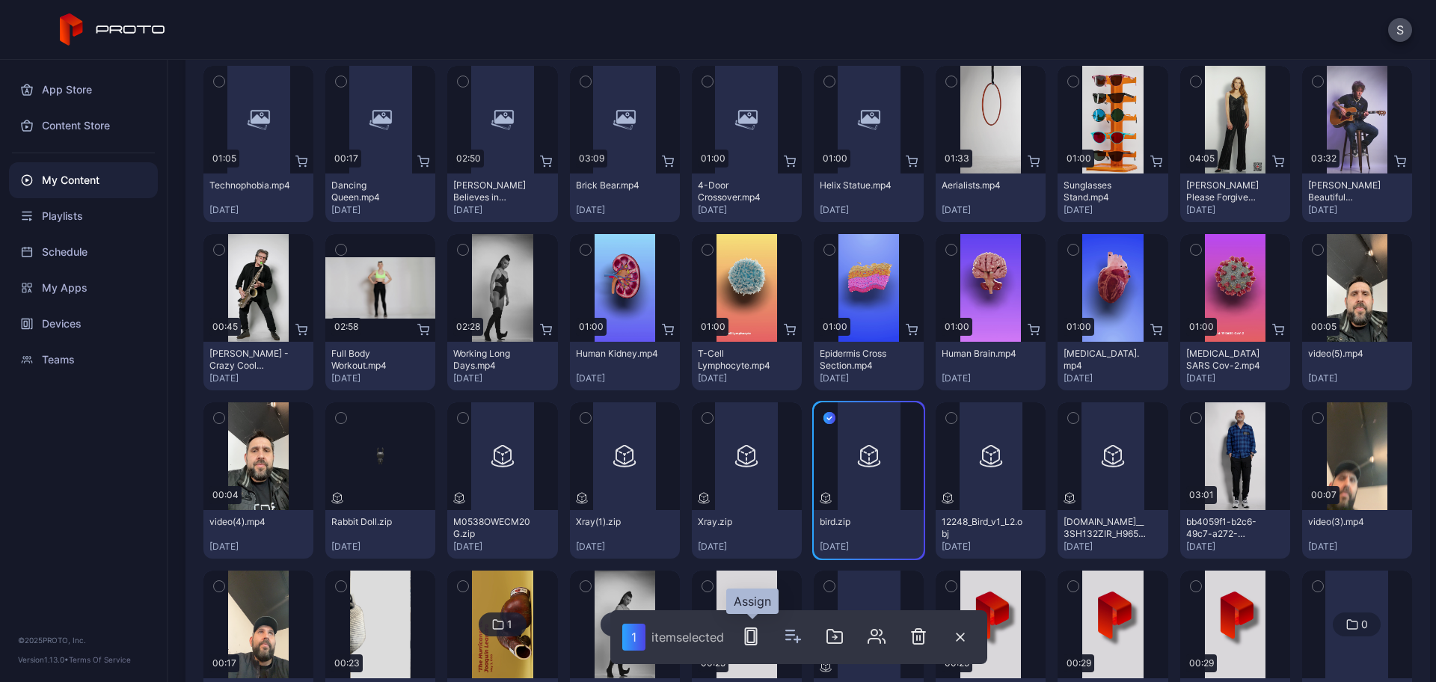
click at [757, 628] on rect "button" at bounding box center [751, 636] width 11 height 16
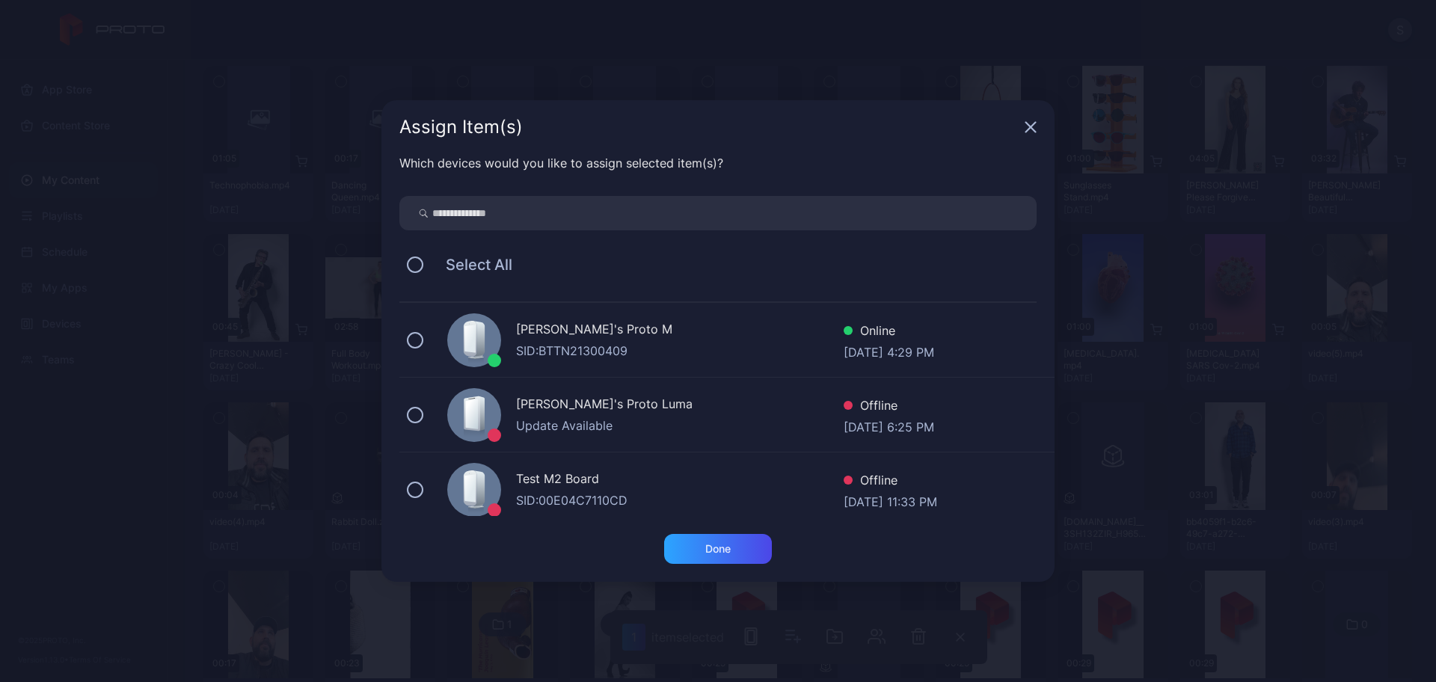
click at [514, 328] on div "[PERSON_NAME]'s Proto M SID: BTTN21300409 Online [DATE] 4:29 PM" at bounding box center [726, 340] width 655 height 75
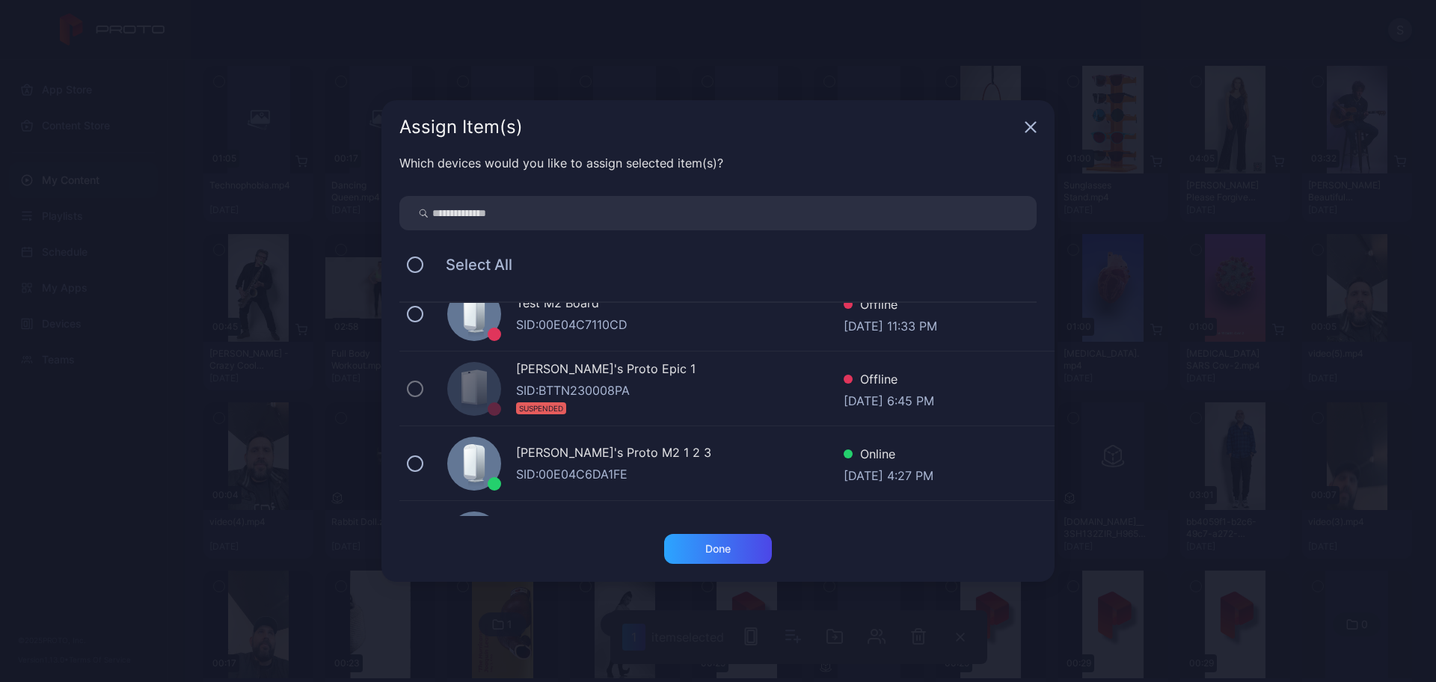
scroll to position [287, 0]
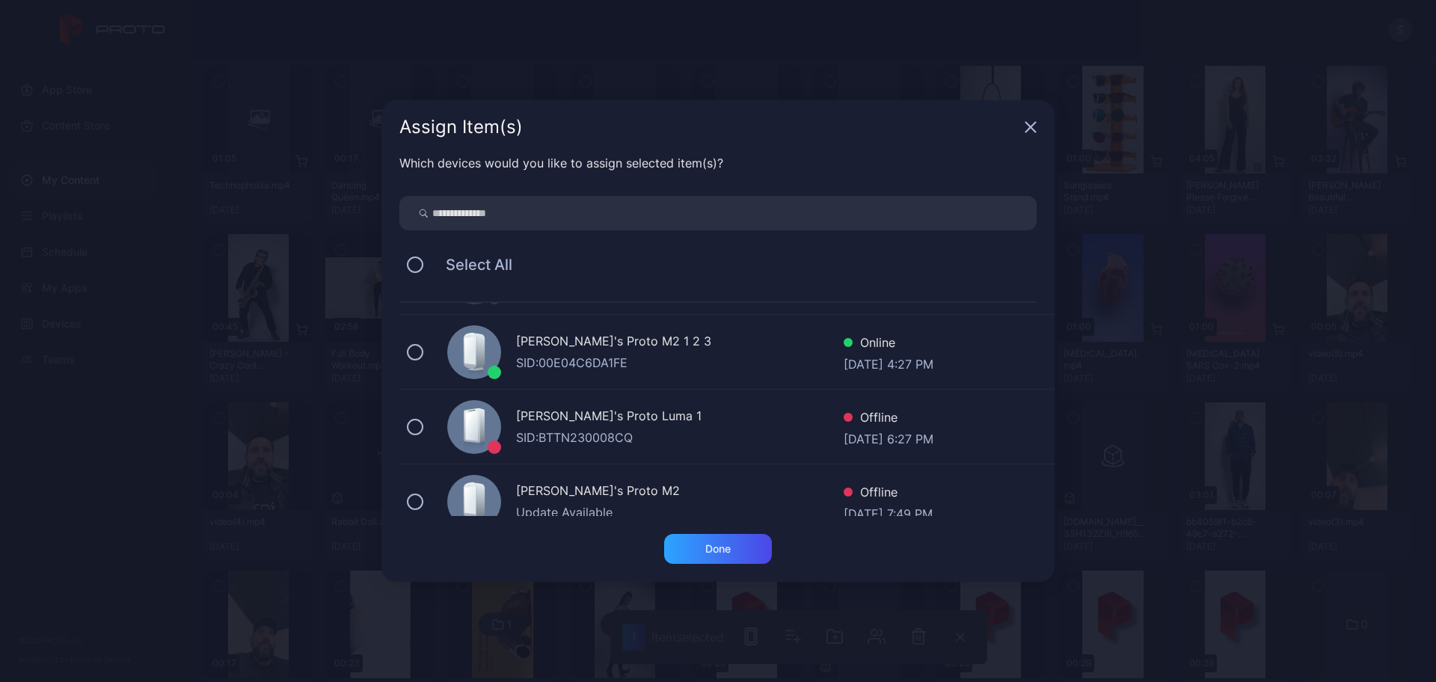
click at [550, 352] on div "[PERSON_NAME]'s Proto M2 1 2 3" at bounding box center [680, 343] width 328 height 22
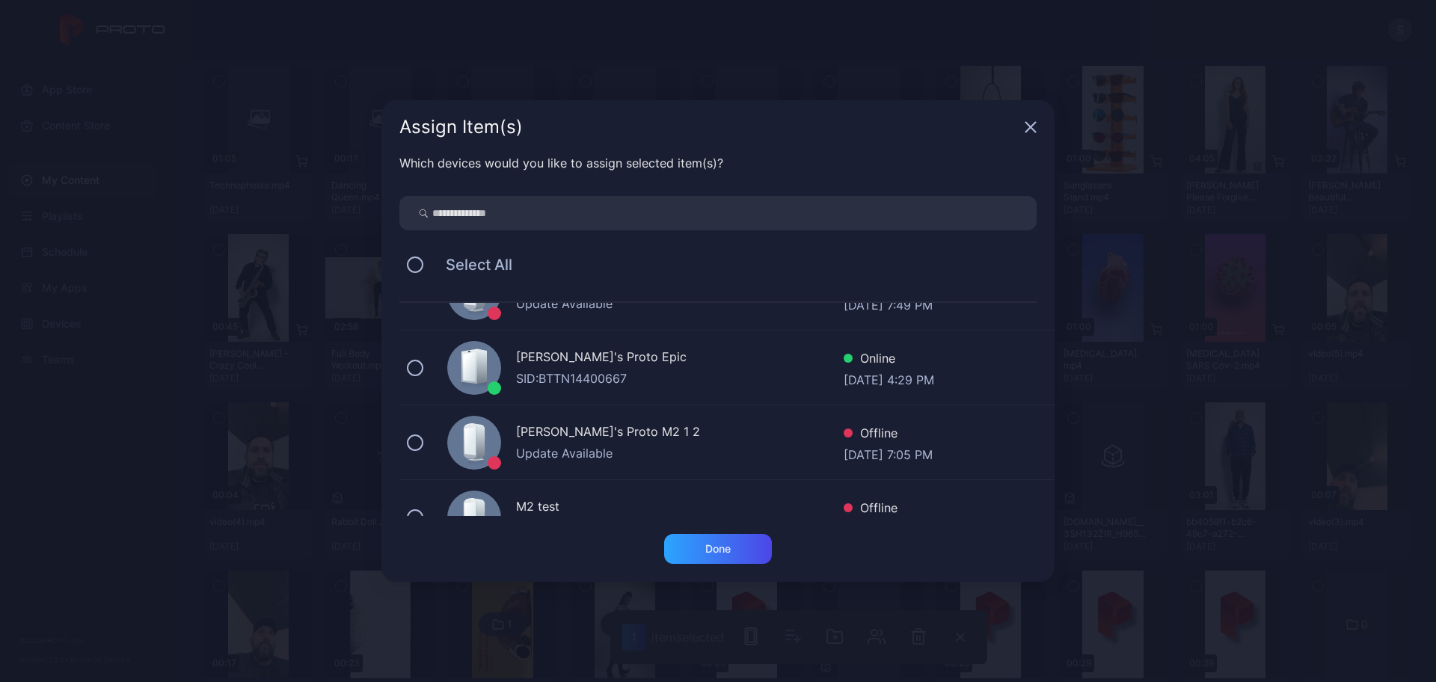
drag, startPoint x: 550, startPoint y: 352, endPoint x: 500, endPoint y: 355, distance: 50.2
click at [500, 355] on div "[PERSON_NAME]'s Proto Epic SID: BTTN14400667 Online [DATE] 4:29 PM" at bounding box center [726, 368] width 655 height 75
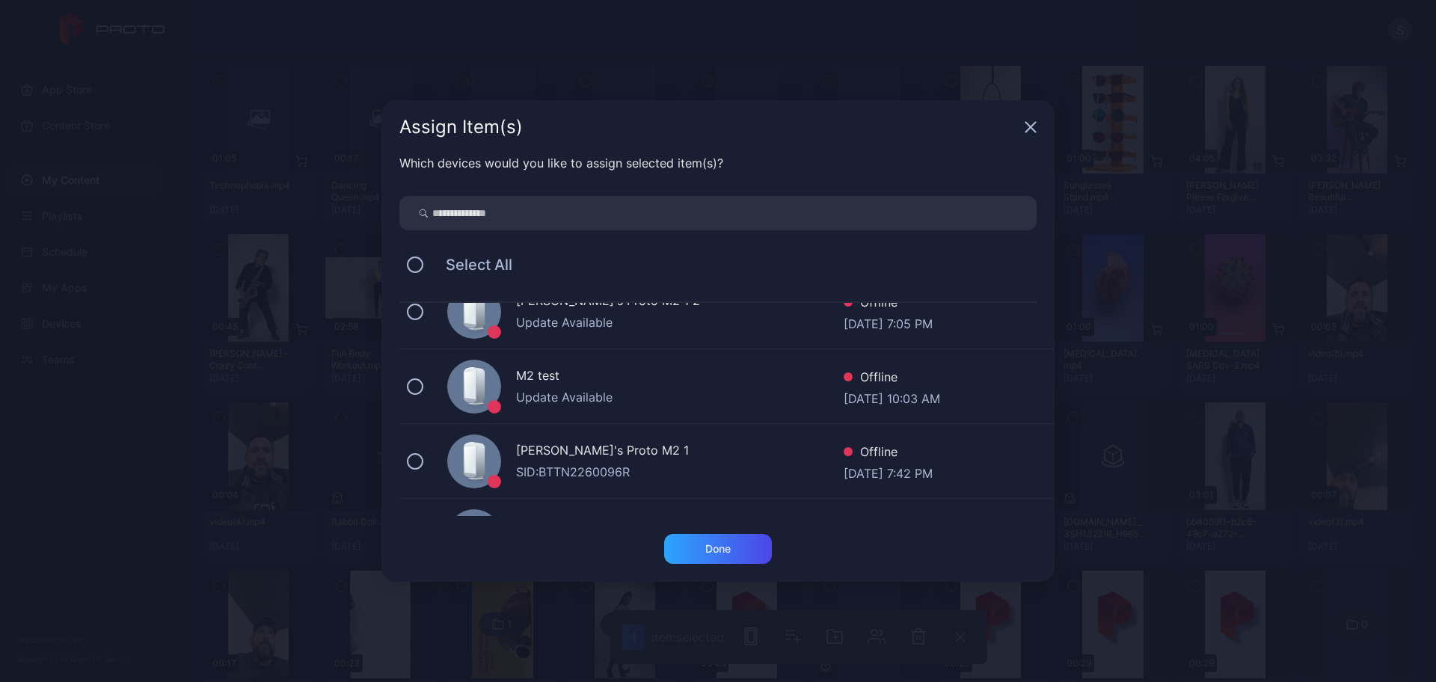
scroll to position [759, 0]
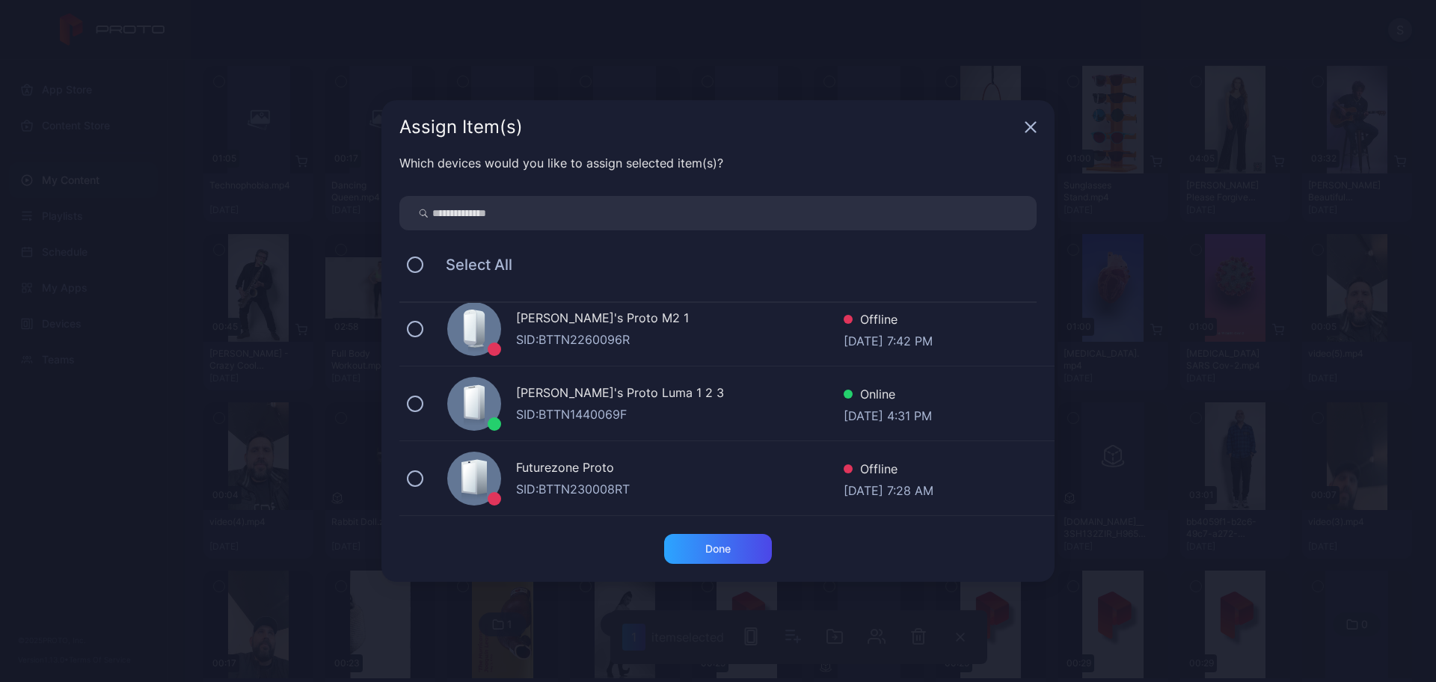
click at [543, 394] on div "[PERSON_NAME]'s Proto Luma 1 2 3" at bounding box center [680, 395] width 328 height 22
click at [713, 541] on div "Done" at bounding box center [718, 549] width 108 height 30
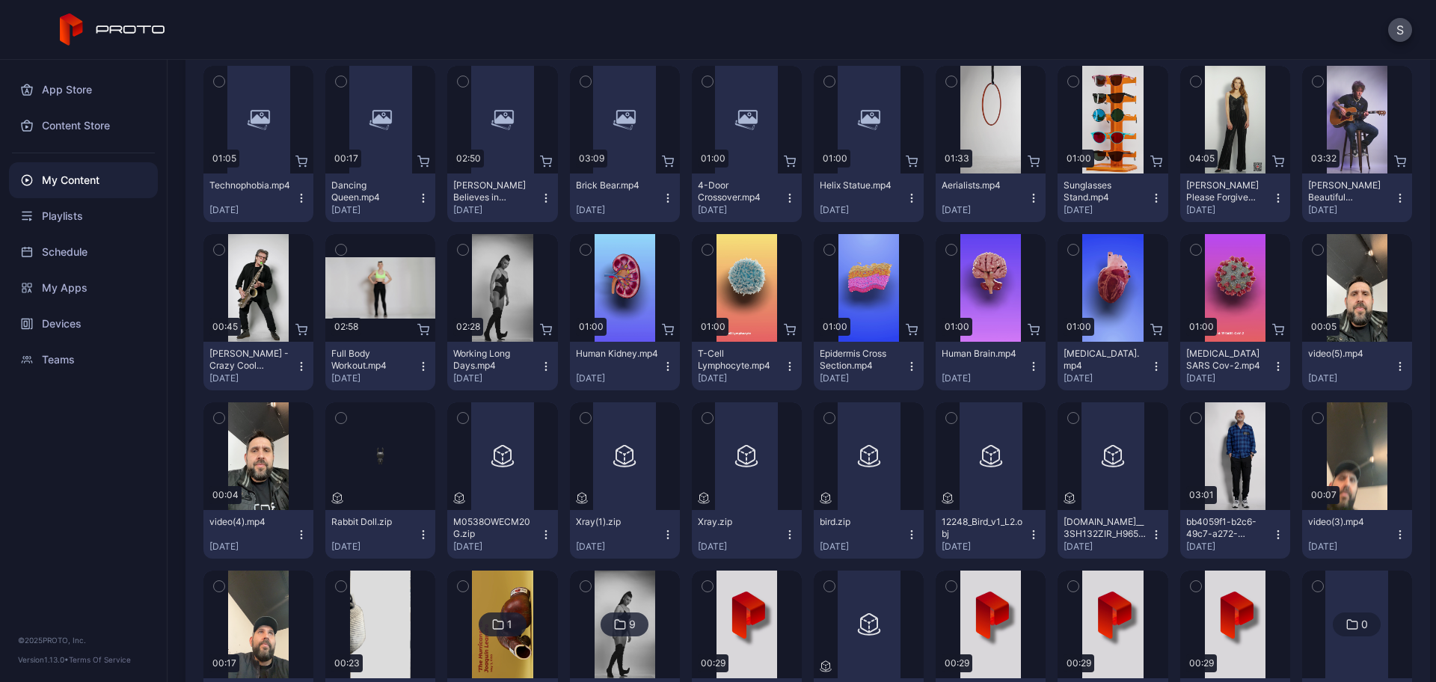
click at [824, 417] on icon "button" at bounding box center [829, 418] width 10 height 16
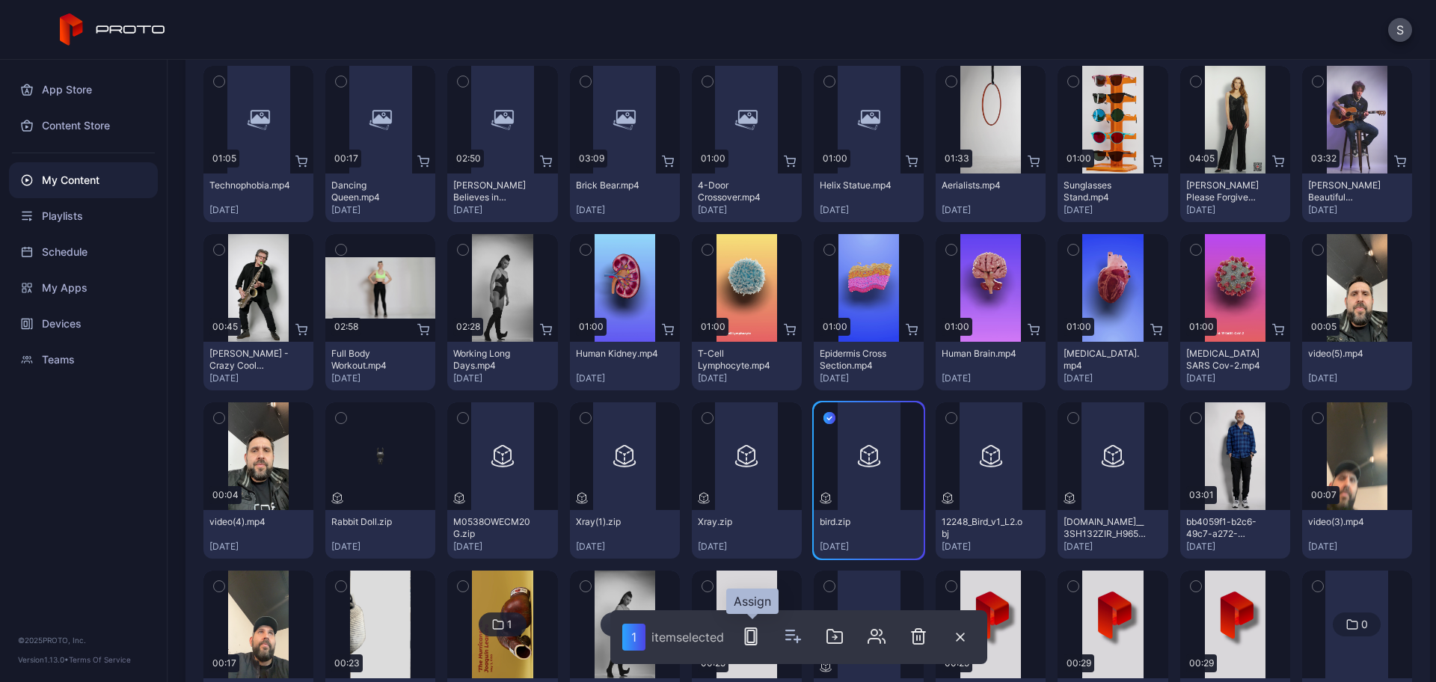
click at [748, 634] on rect "button" at bounding box center [751, 636] width 11 height 16
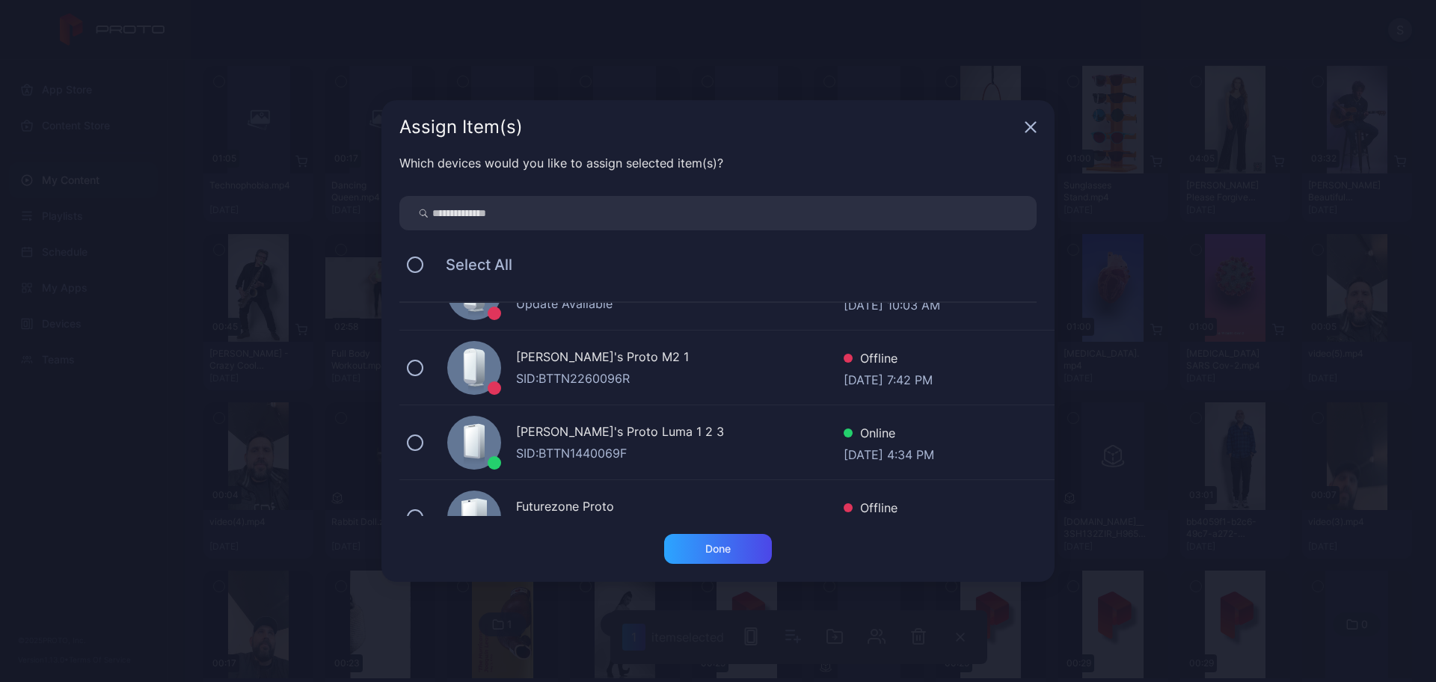
scroll to position [743, 0]
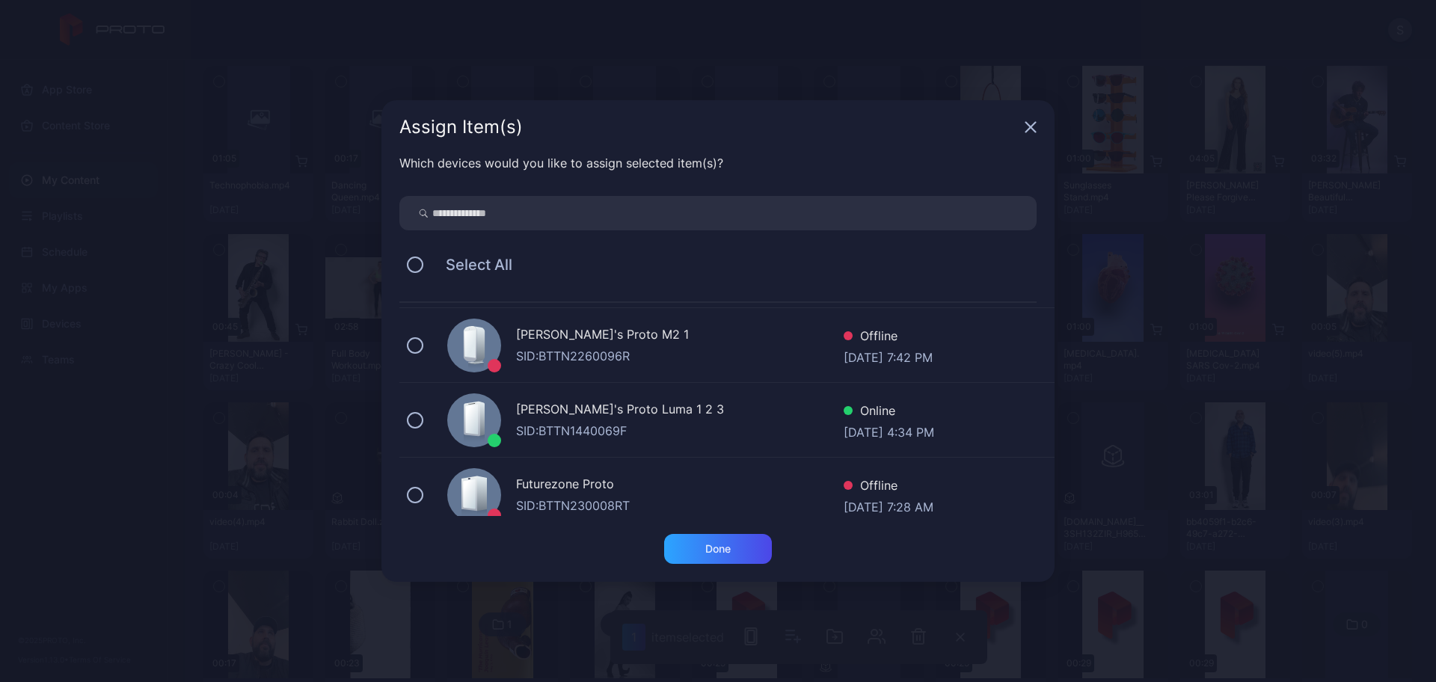
click at [450, 424] on div at bounding box center [474, 420] width 54 height 54
click at [693, 556] on div "Done" at bounding box center [718, 549] width 108 height 30
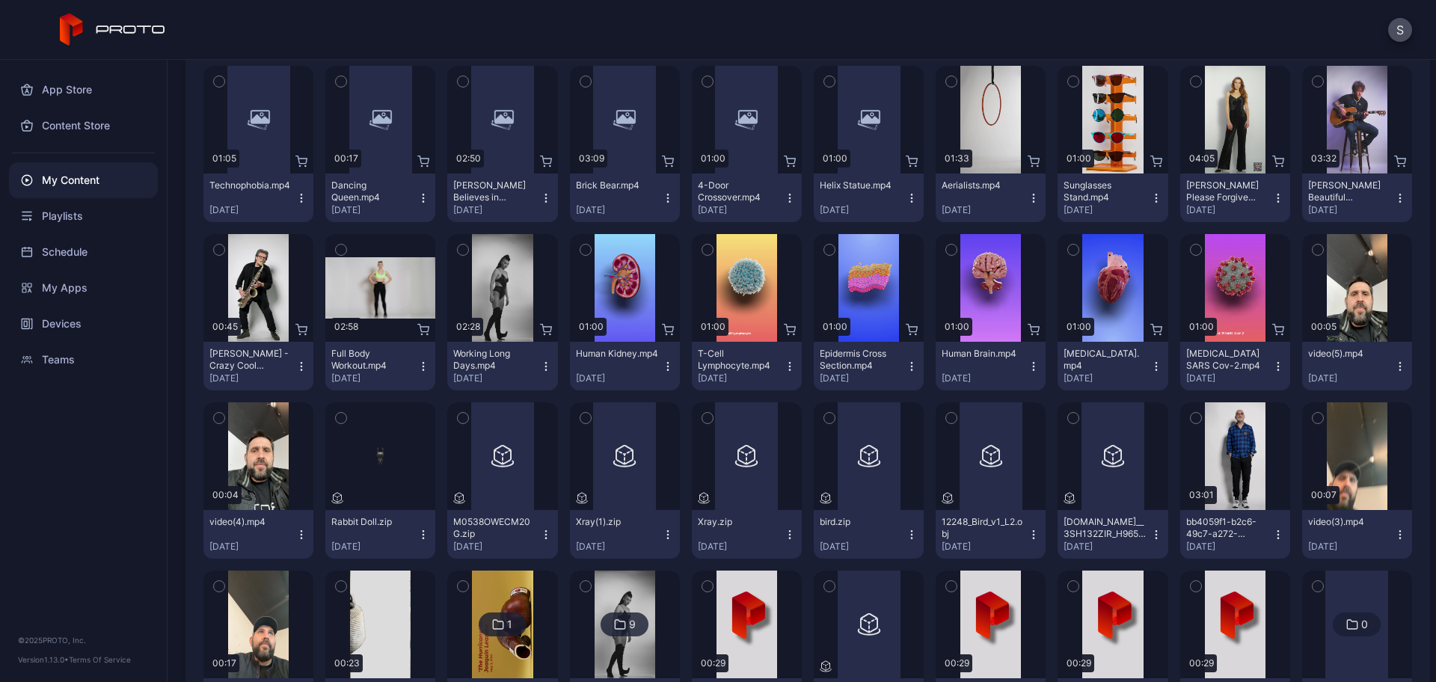
click at [814, 423] on button "button" at bounding box center [829, 417] width 31 height 31
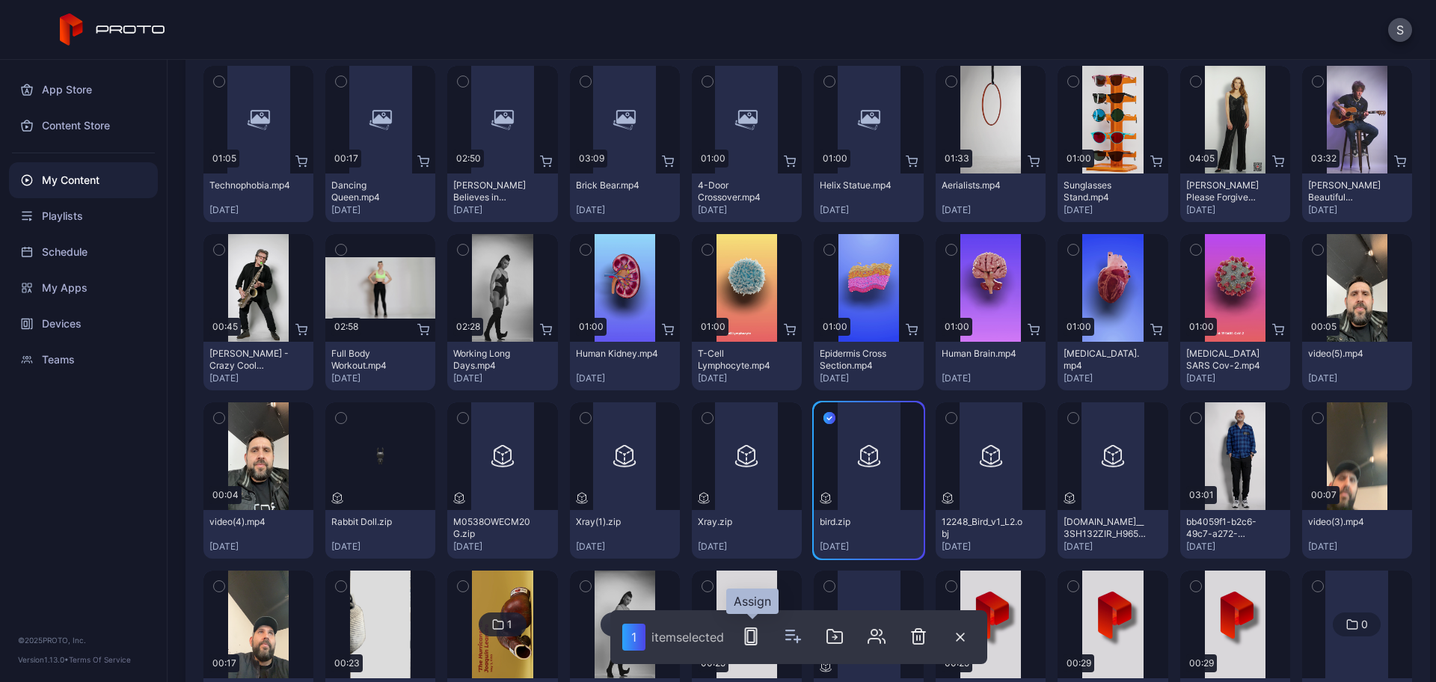
click at [749, 644] on rect "button" at bounding box center [751, 636] width 11 height 16
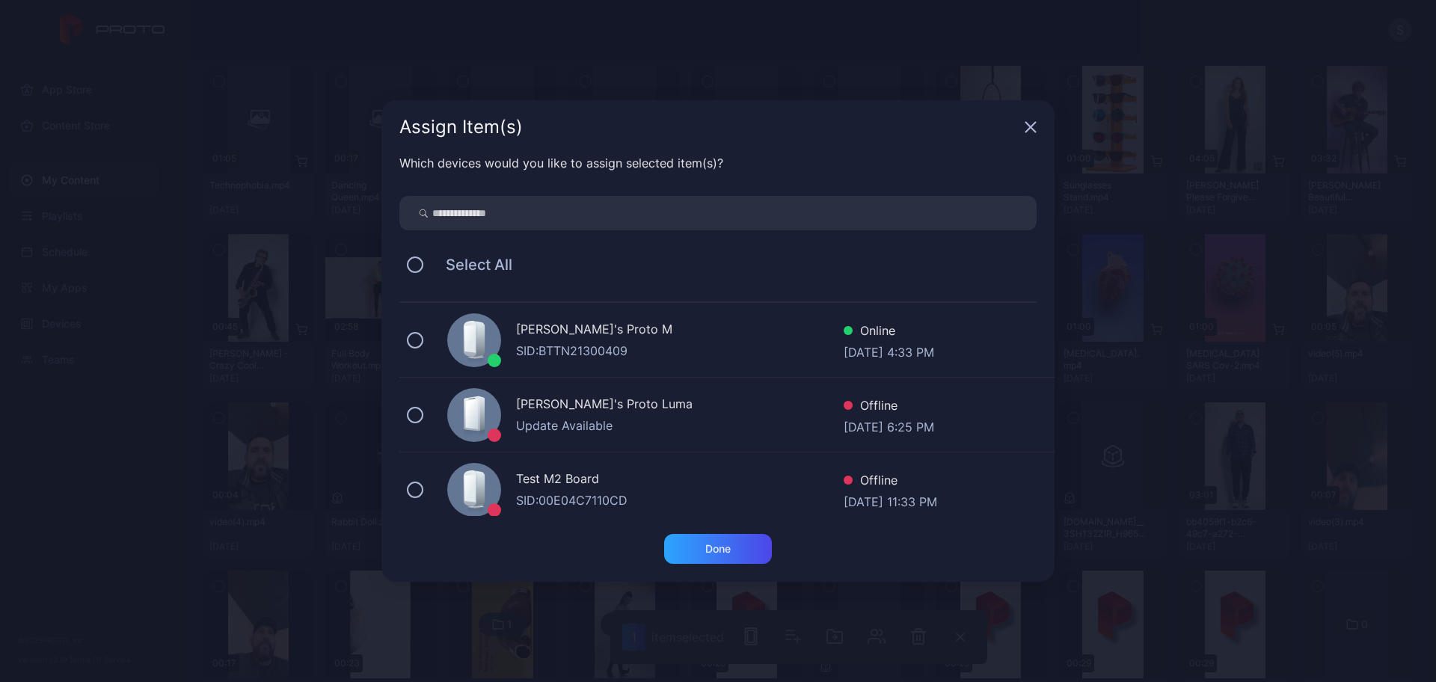
click at [557, 344] on div "SID: BTTN21300409" at bounding box center [680, 351] width 328 height 18
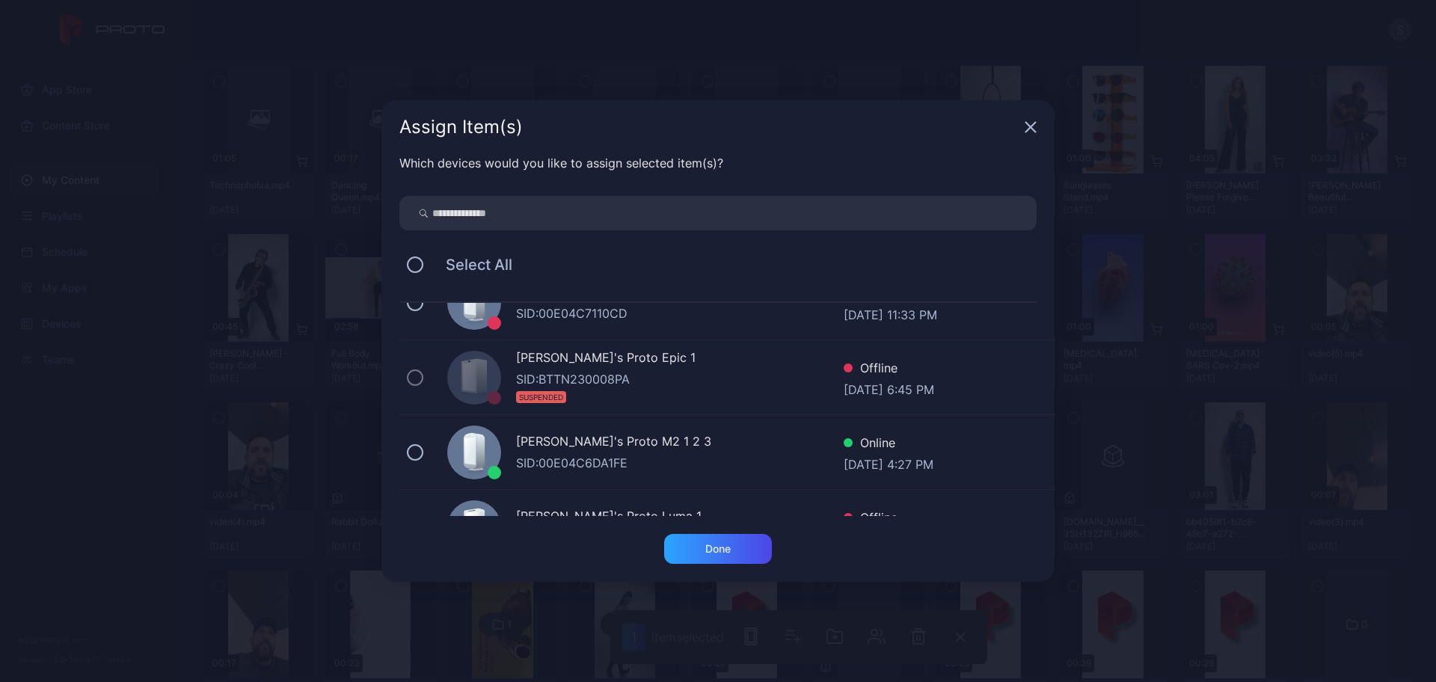
scroll to position [280, 0]
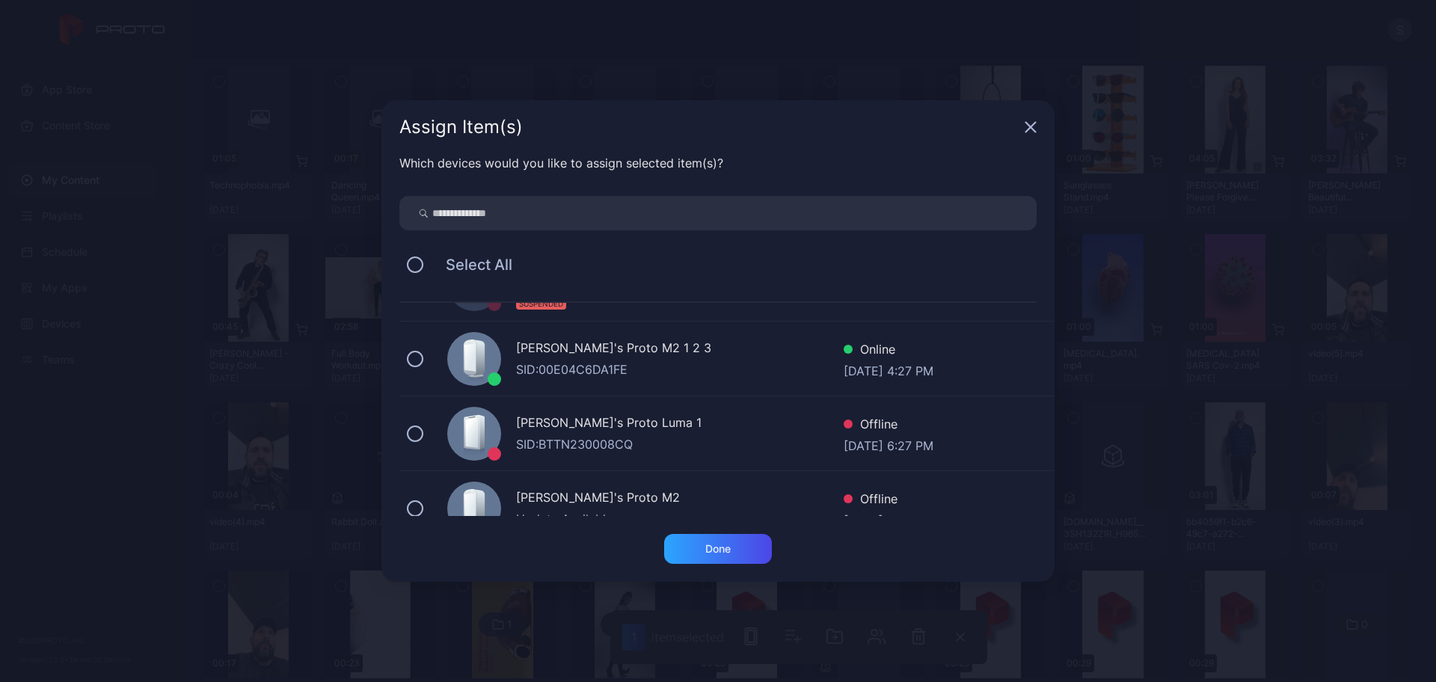
click at [614, 371] on div "SID: 00E04C6DA1FE" at bounding box center [680, 370] width 328 height 18
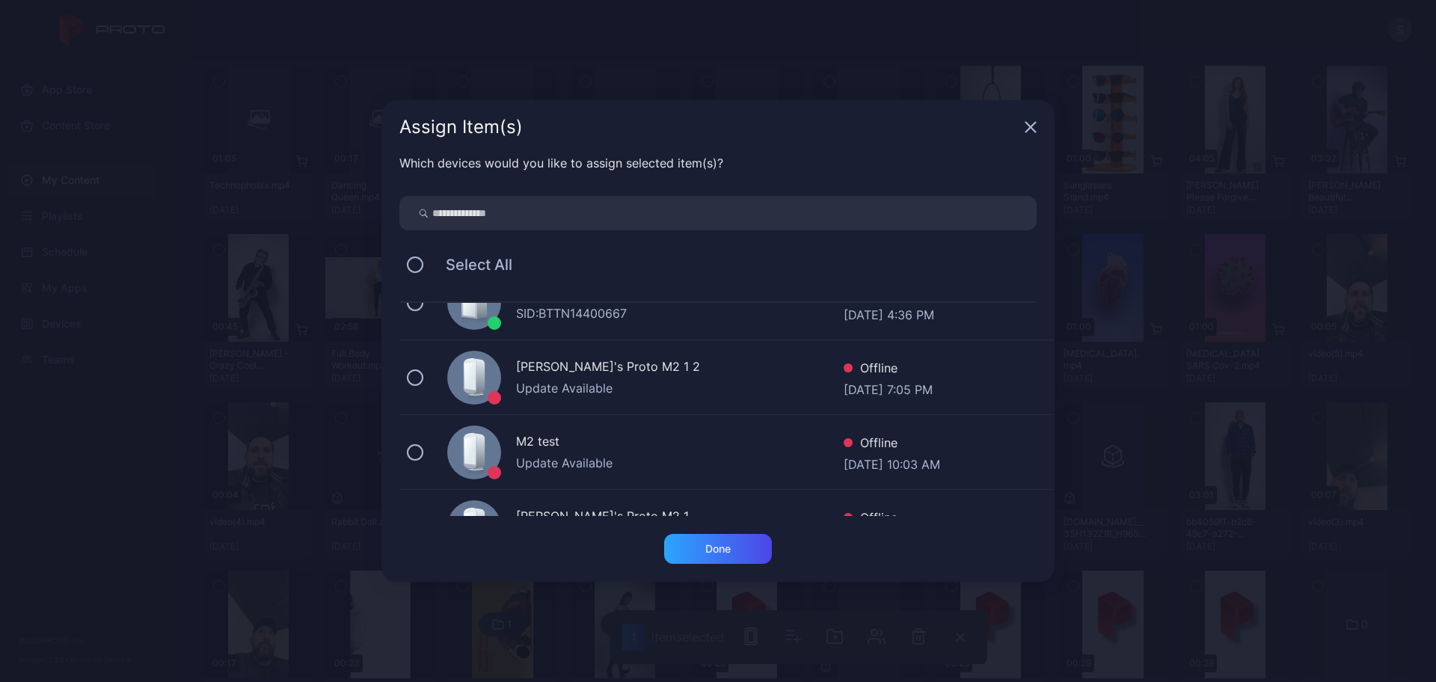
scroll to position [467, 0]
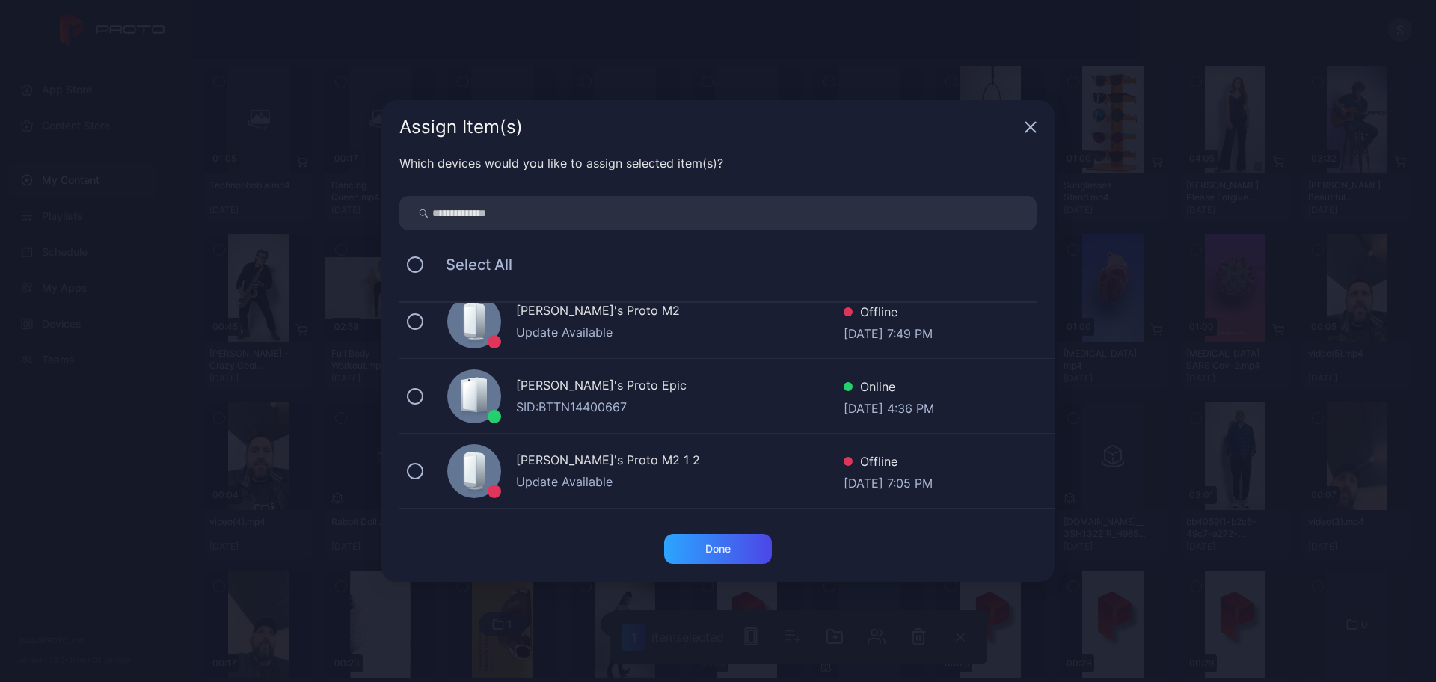
click at [634, 387] on div "[PERSON_NAME]'s Proto Epic" at bounding box center [680, 387] width 328 height 22
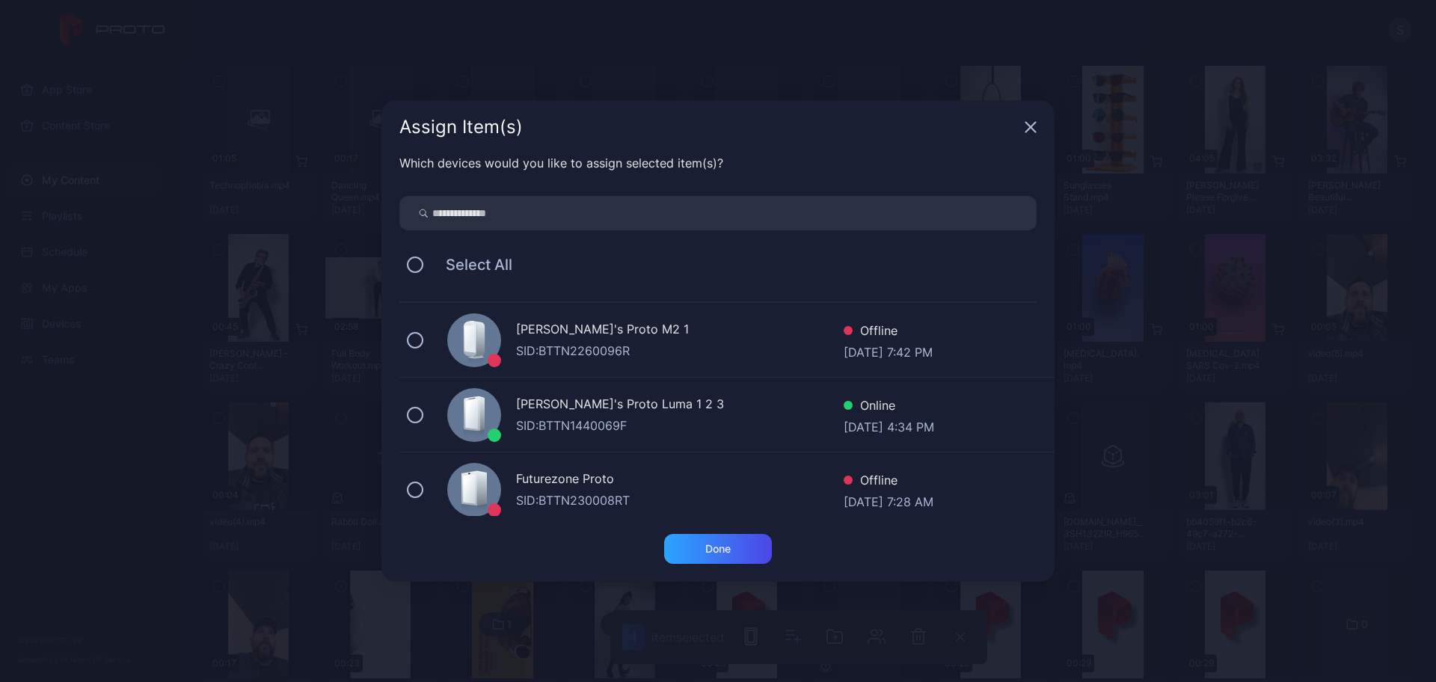
scroll to position [759, 0]
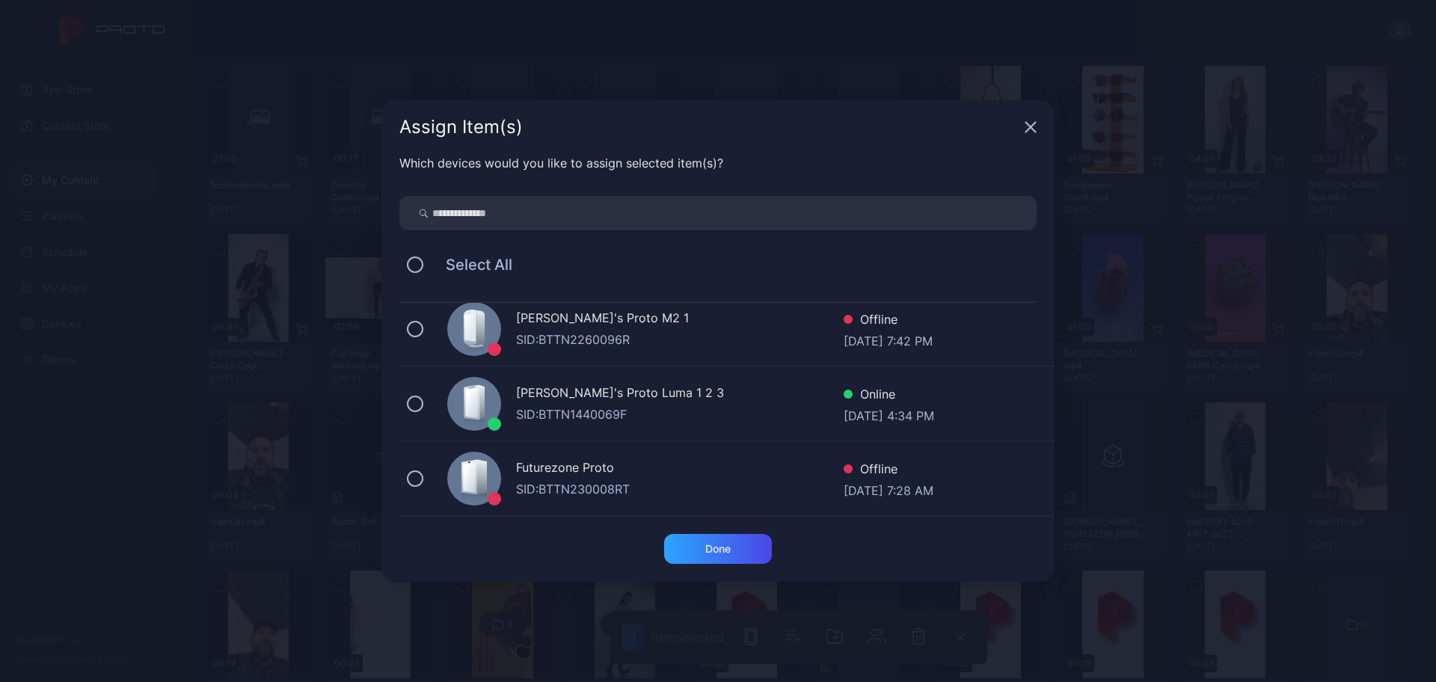
click at [631, 393] on div "[PERSON_NAME]'s Proto Luma 1 2 3" at bounding box center [680, 395] width 328 height 22
click at [716, 547] on div "Done" at bounding box center [717, 549] width 25 height 12
